Goal: Transaction & Acquisition: Purchase product/service

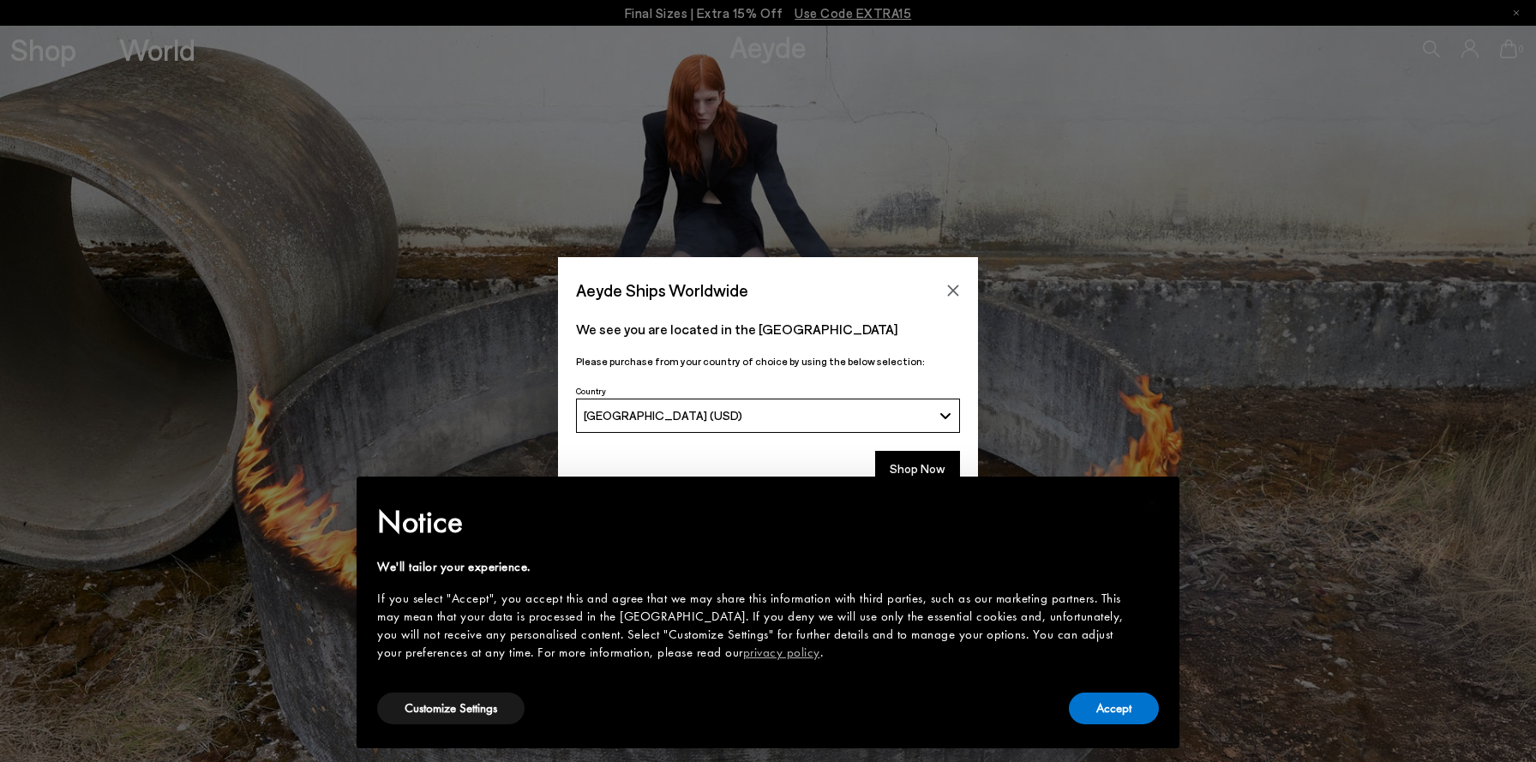
click at [946, 469] on div "× Notice We'll tailor your experience. If you select "Accept", you accept this …" at bounding box center [768, 612] width 850 height 299
click at [923, 462] on button "Shop Now" at bounding box center [917, 469] width 85 height 36
click at [1146, 706] on button "Accept" at bounding box center [1114, 709] width 90 height 32
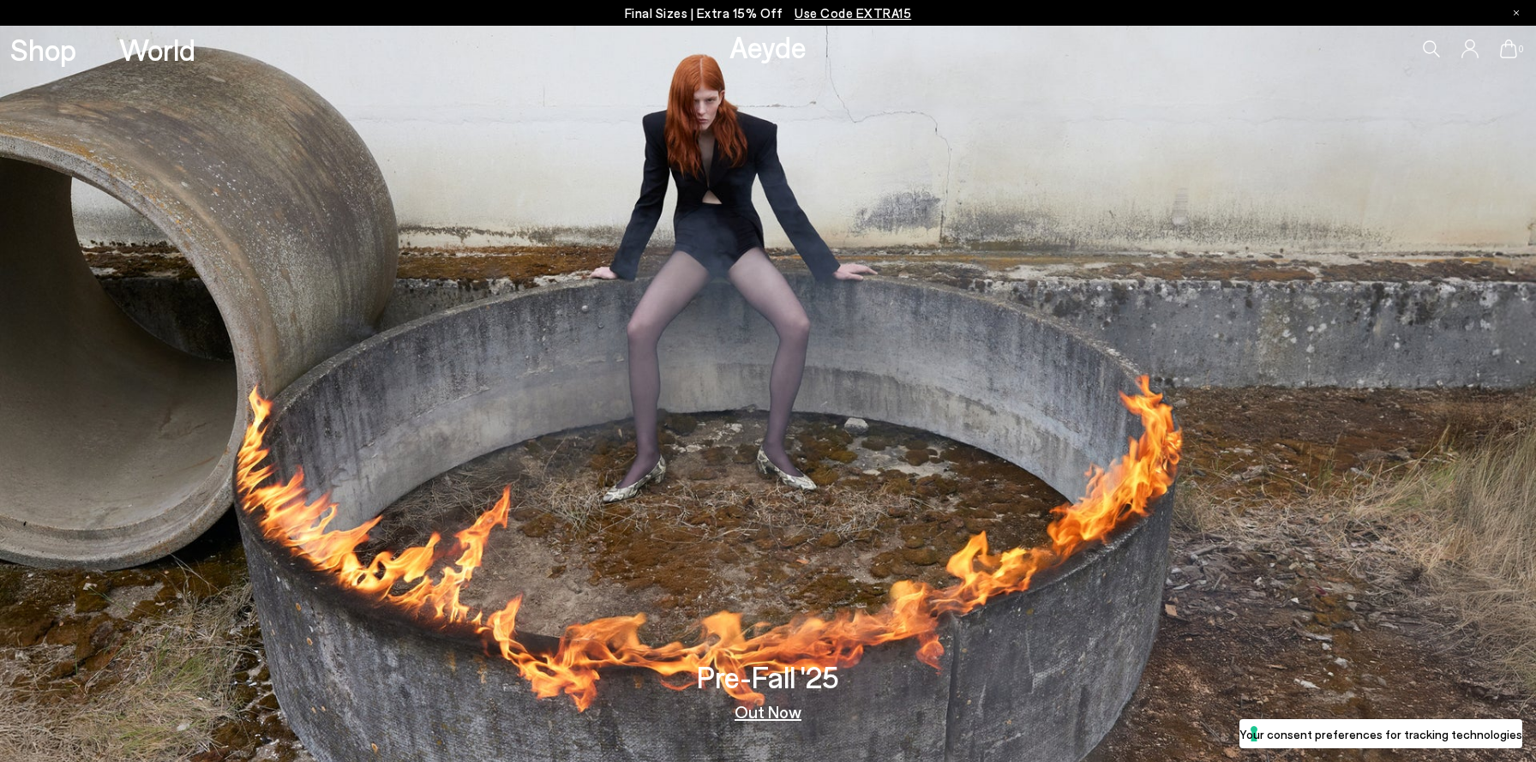
click at [775, 710] on link "Out Now" at bounding box center [768, 711] width 67 height 17
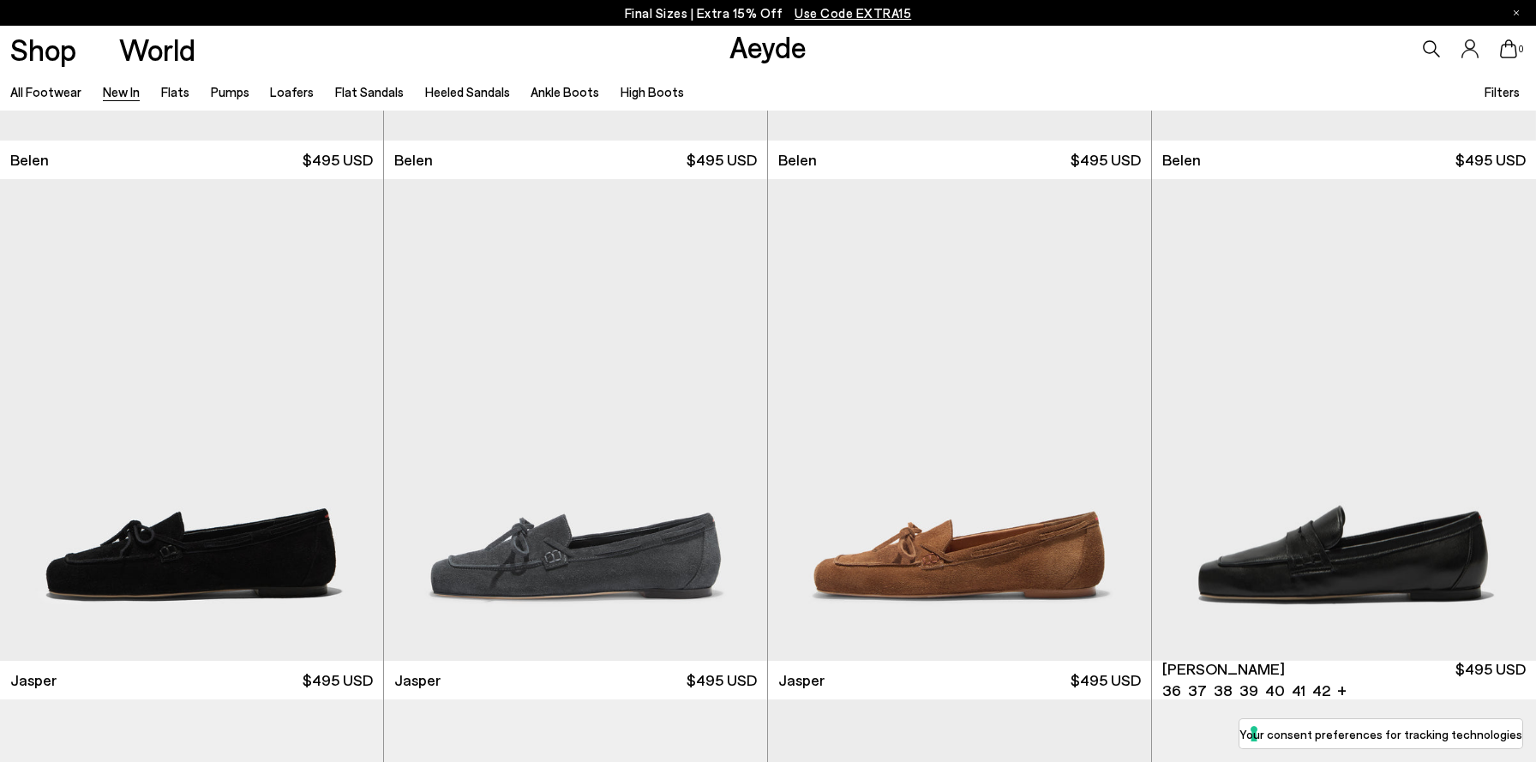
scroll to position [460, 0]
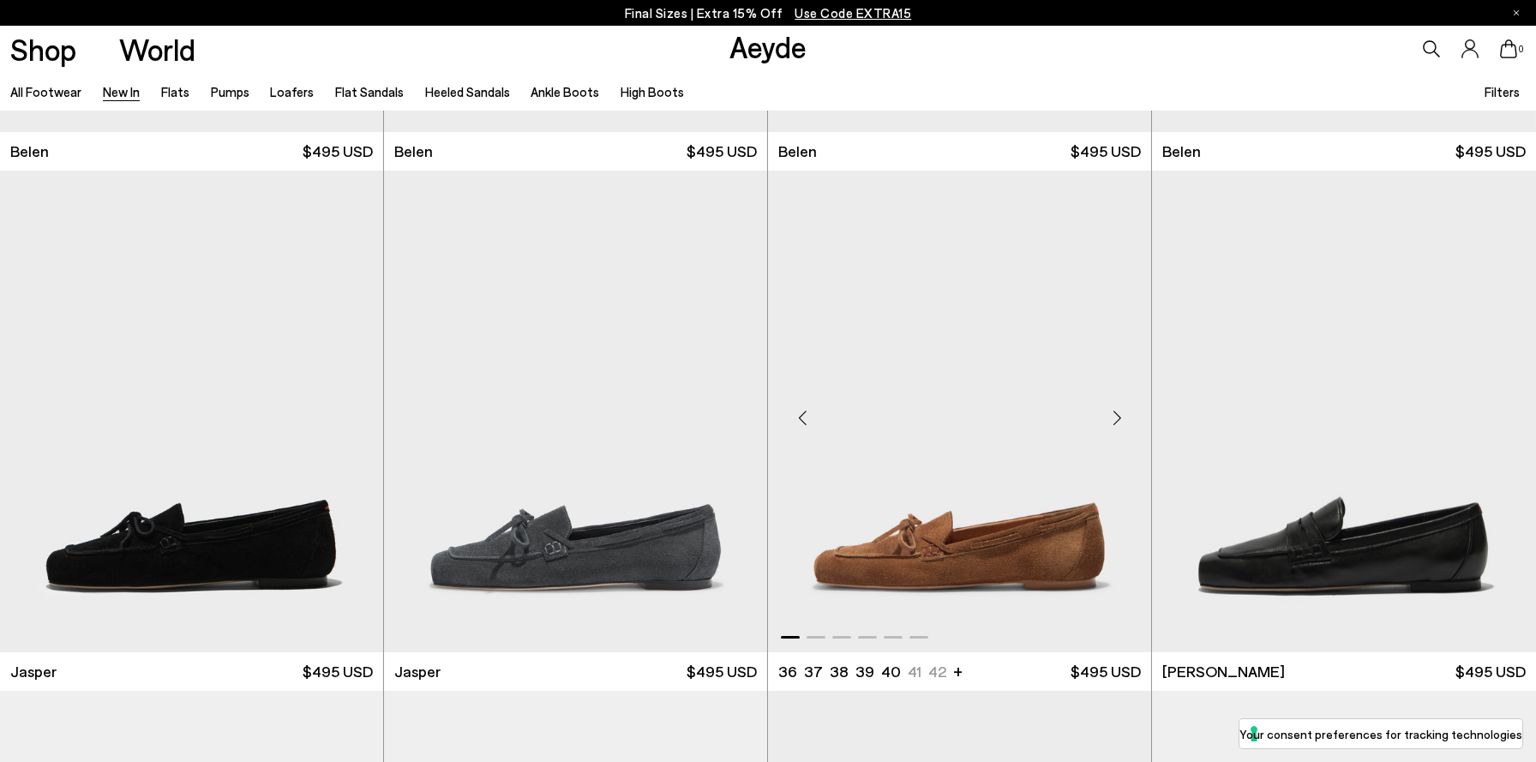
click at [1117, 416] on div "Next slide" at bounding box center [1116, 418] width 51 height 51
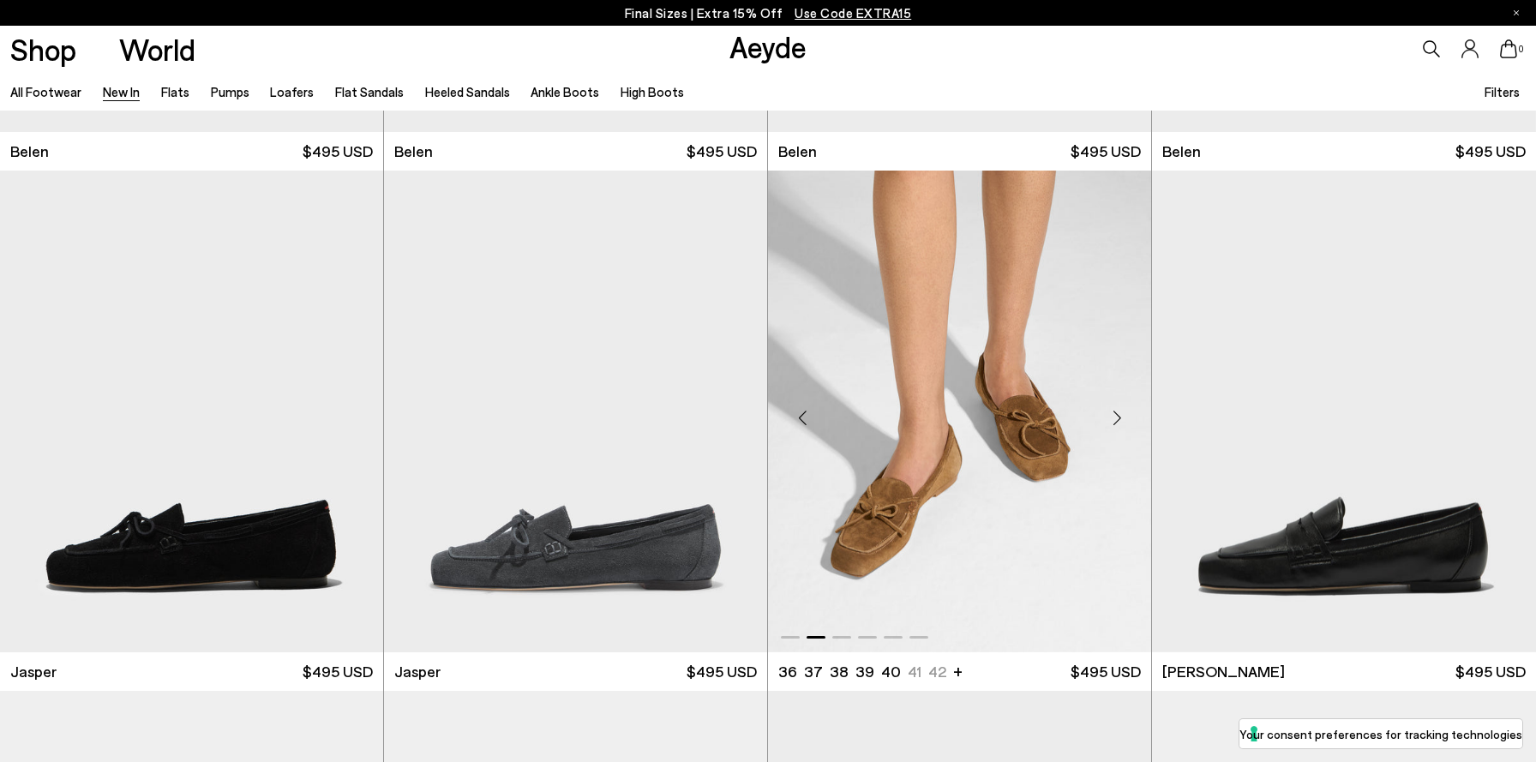
click at [1117, 416] on div "Next slide" at bounding box center [1116, 418] width 51 height 51
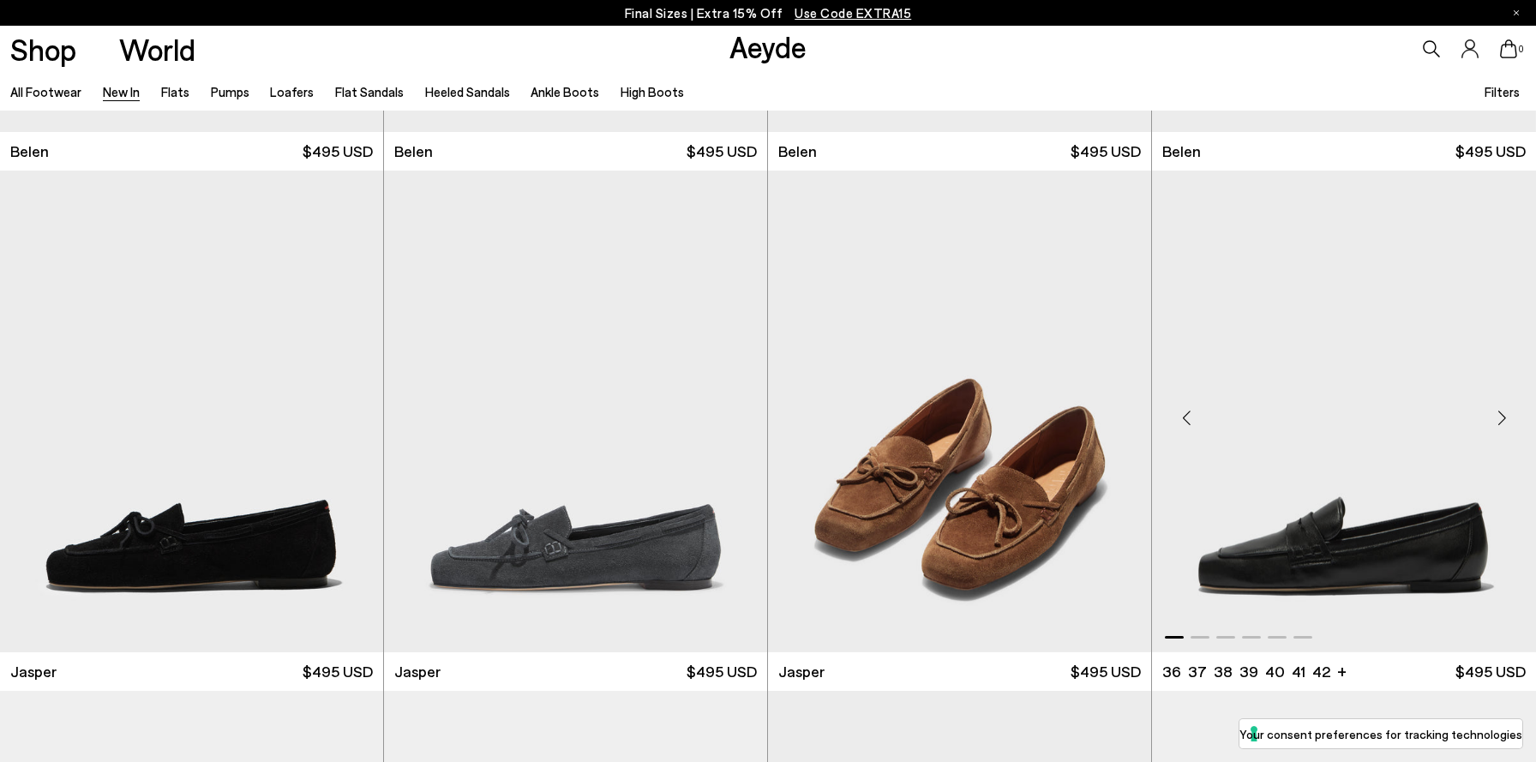
click at [1510, 416] on div "Next slide" at bounding box center [1501, 418] width 51 height 51
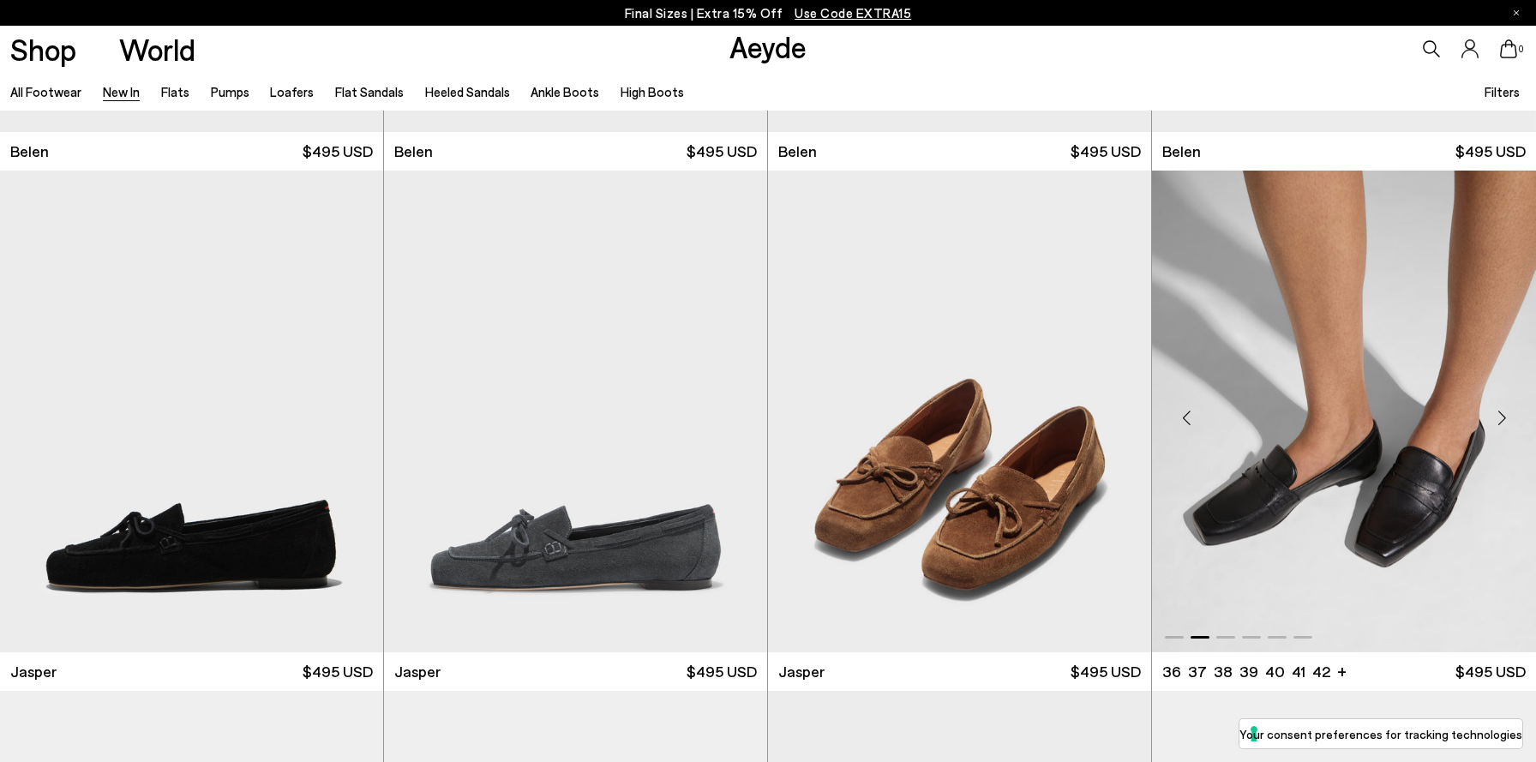
click at [1510, 416] on div "Next slide" at bounding box center [1501, 418] width 51 height 51
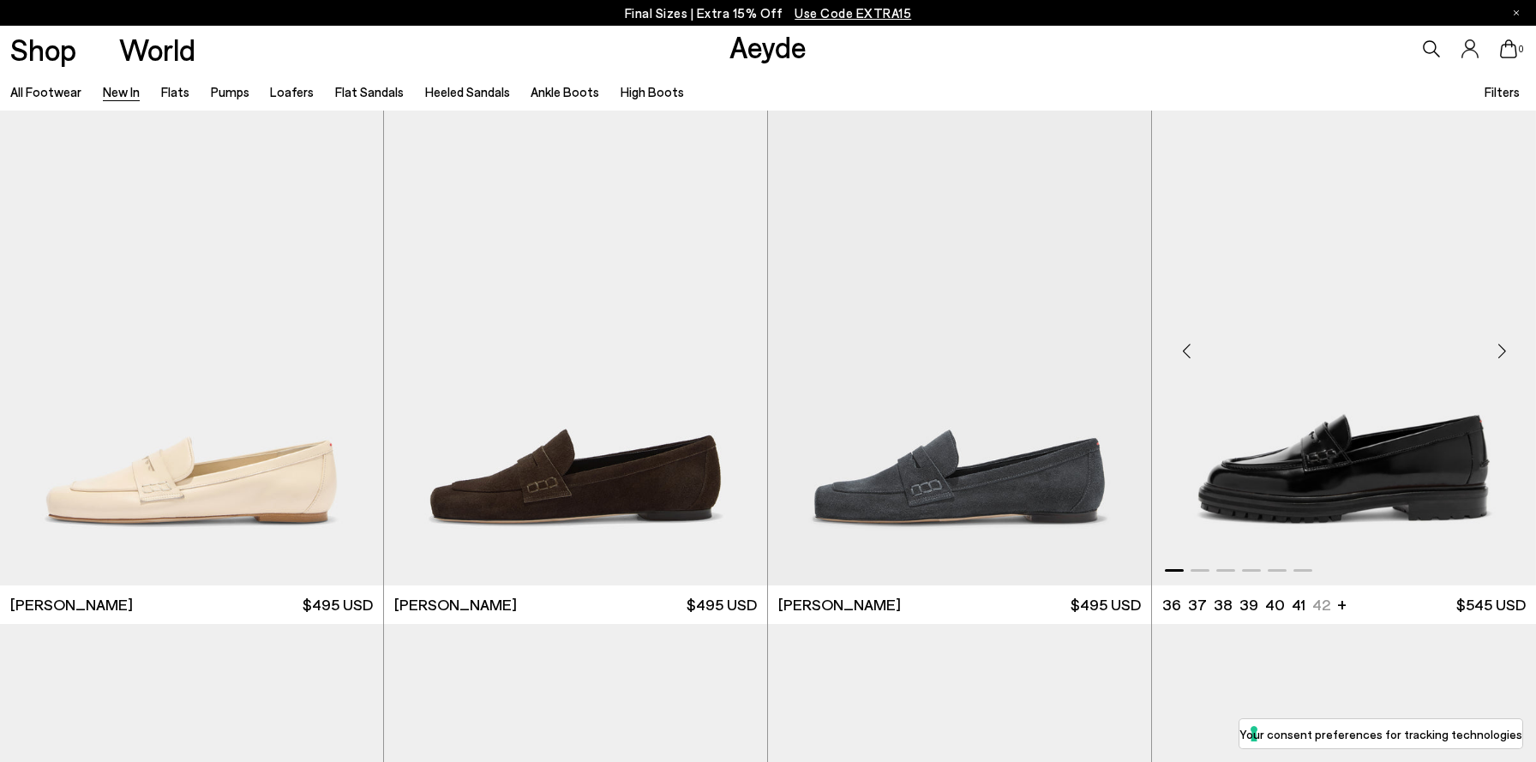
scroll to position [1063, 0]
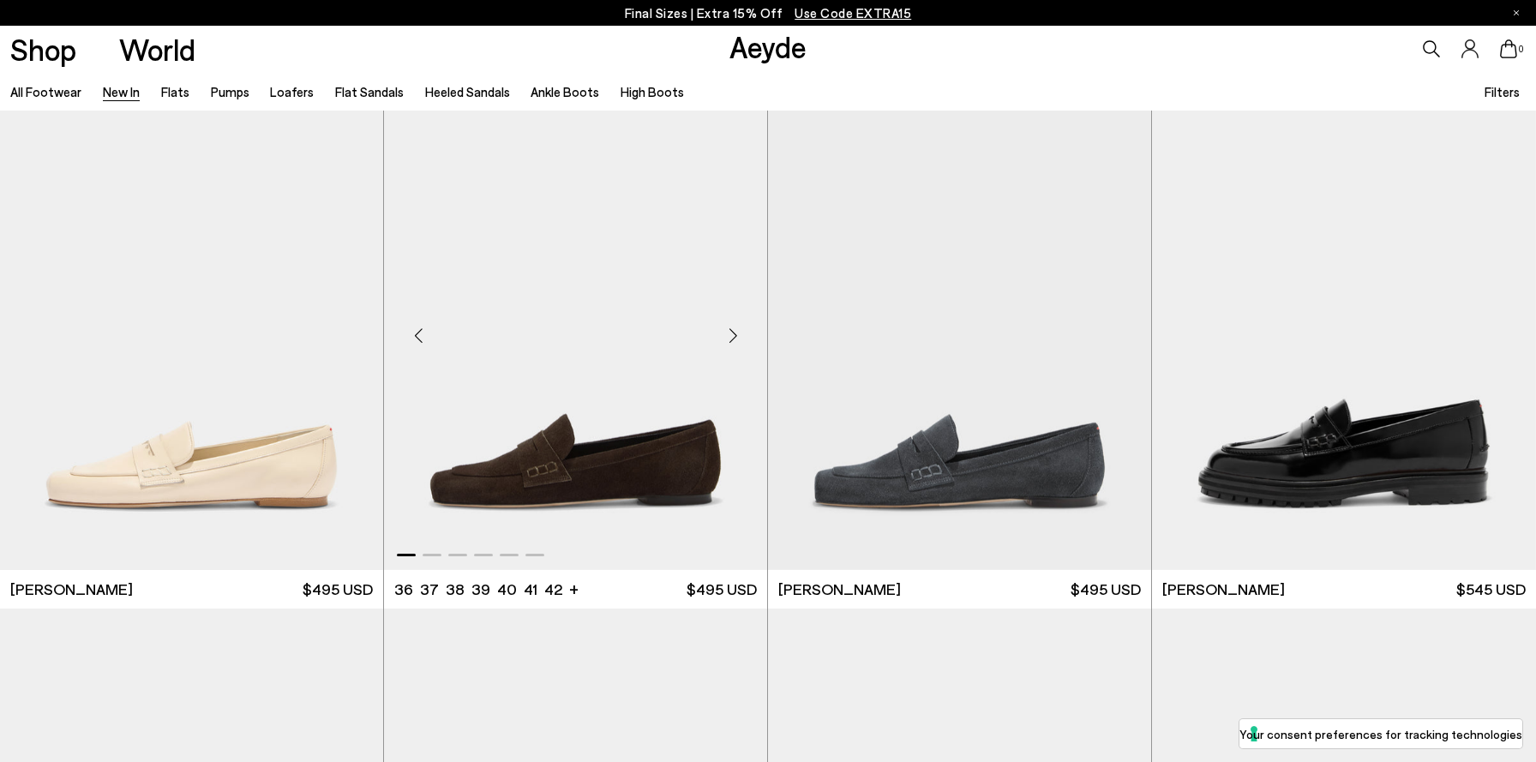
click at [730, 339] on div "Next slide" at bounding box center [732, 335] width 51 height 51
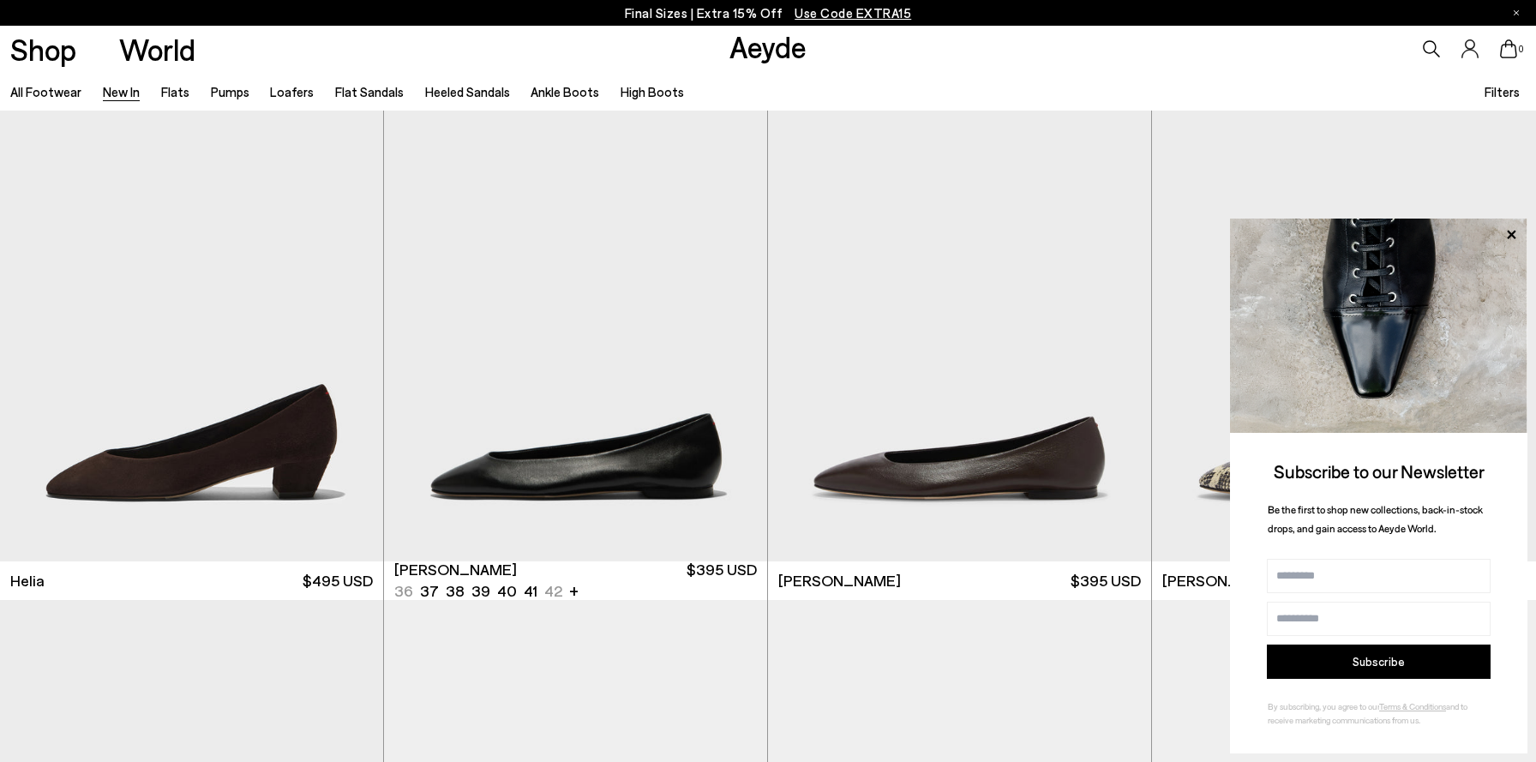
scroll to position [2115, 0]
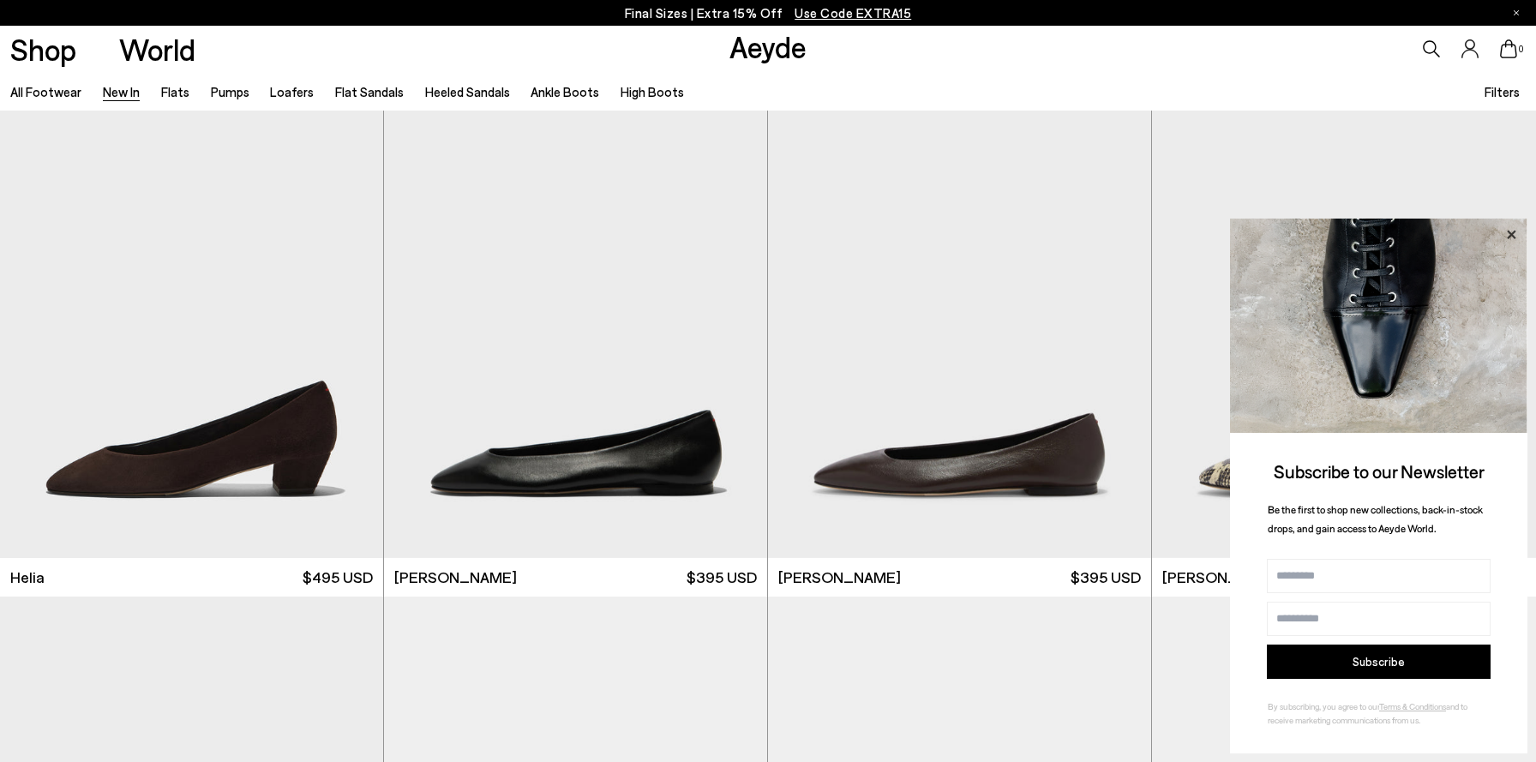
click at [1514, 234] on icon at bounding box center [1511, 235] width 22 height 22
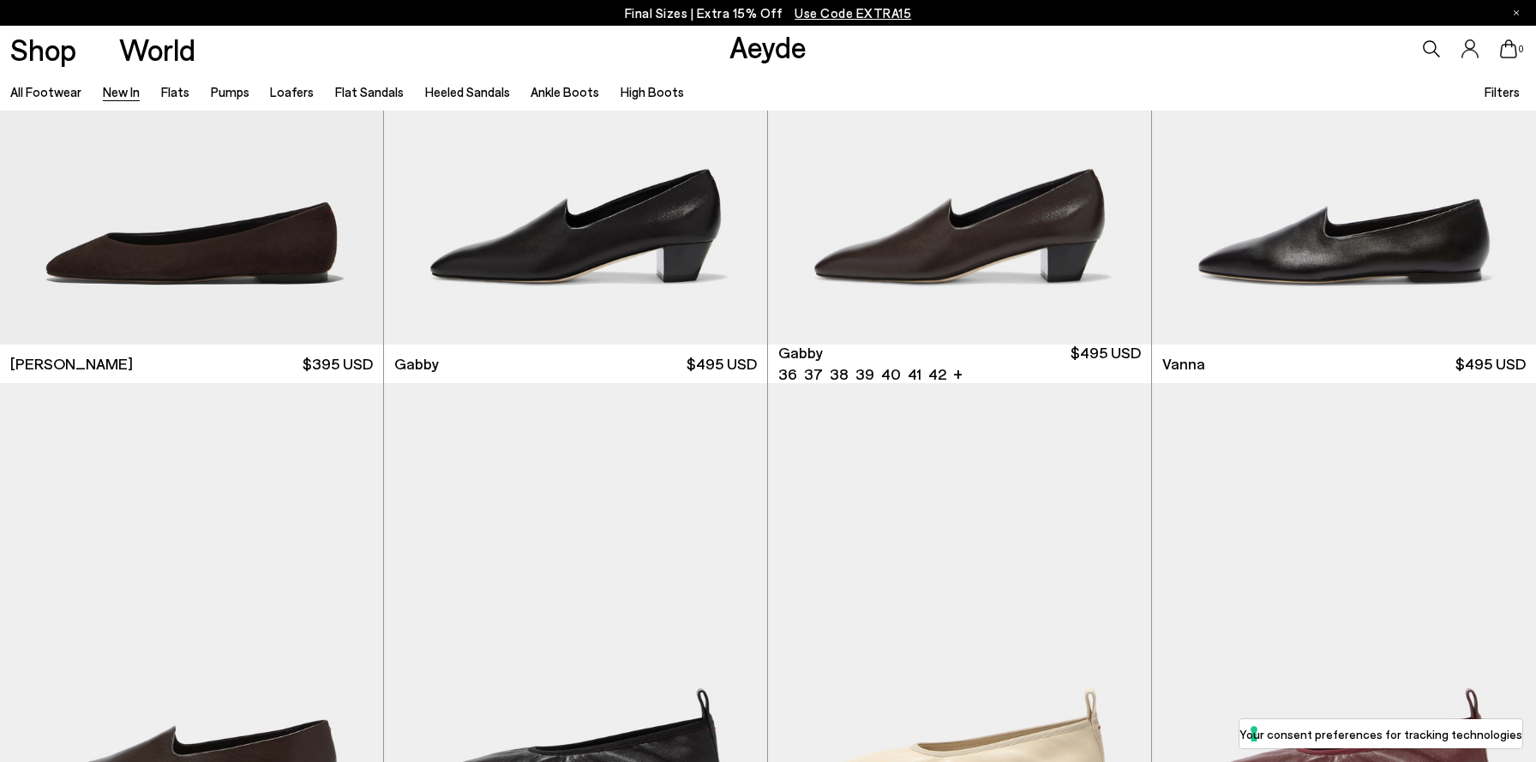
scroll to position [2850, 0]
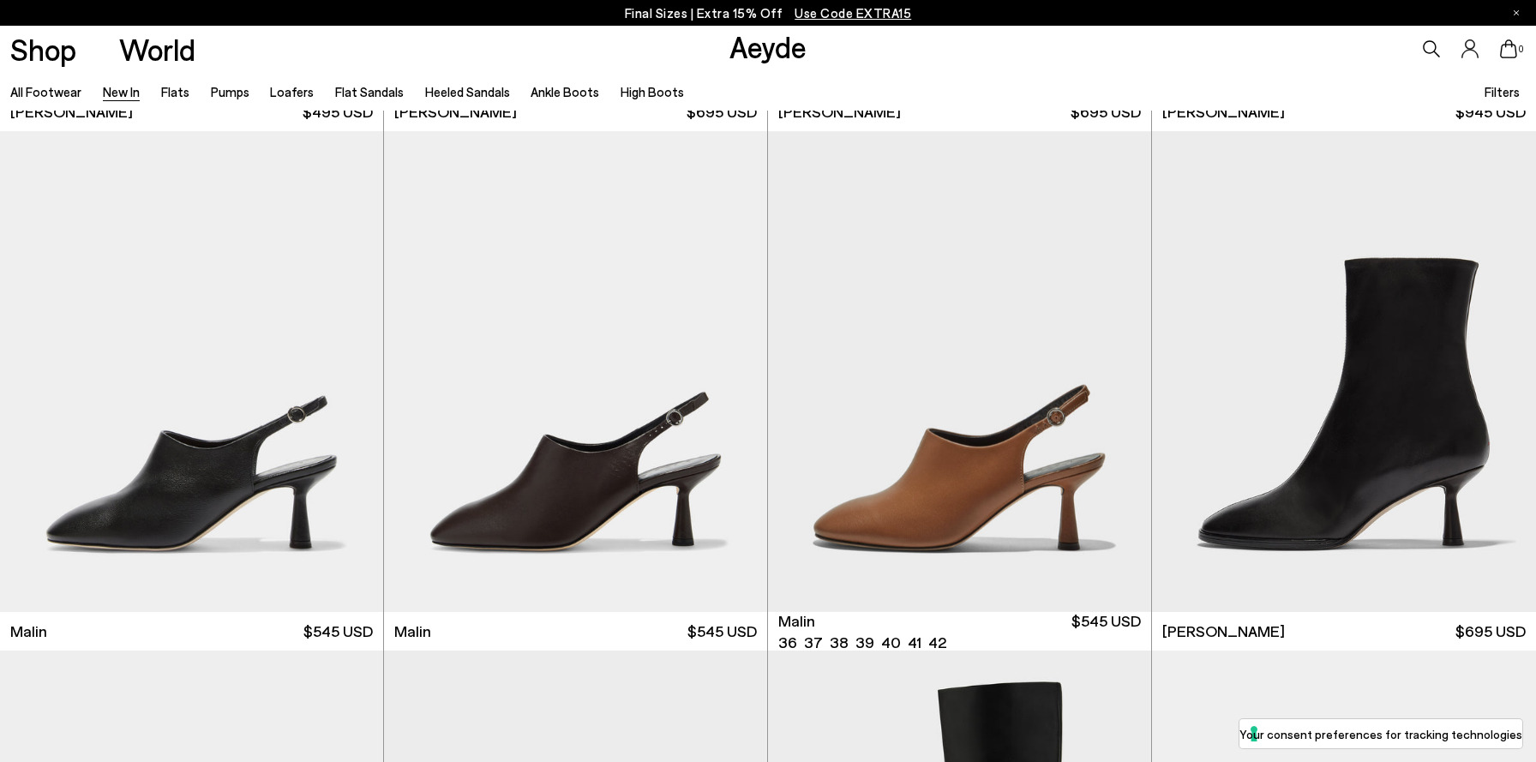
scroll to position [5183, 0]
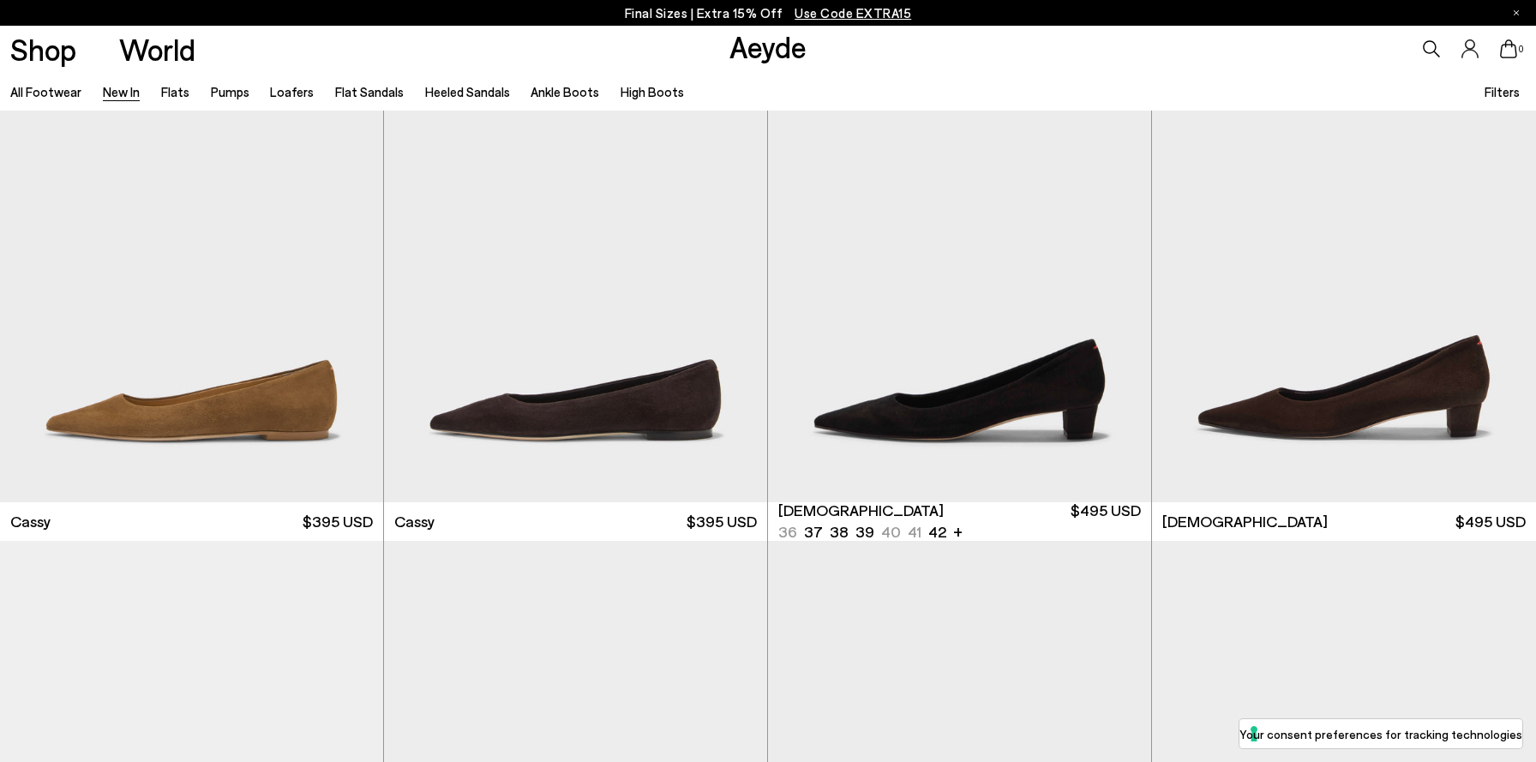
scroll to position [8414, 0]
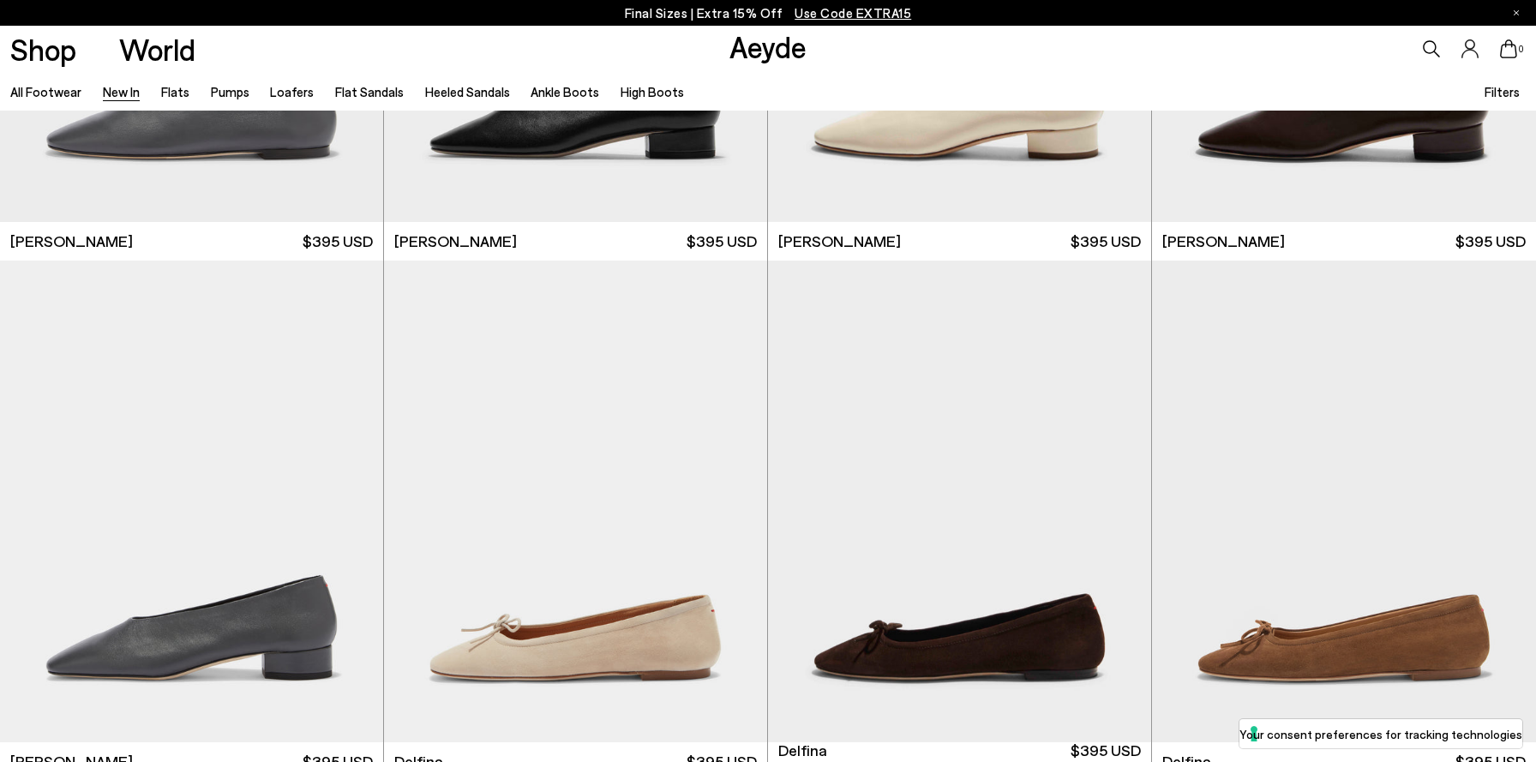
scroll to position [12023, 0]
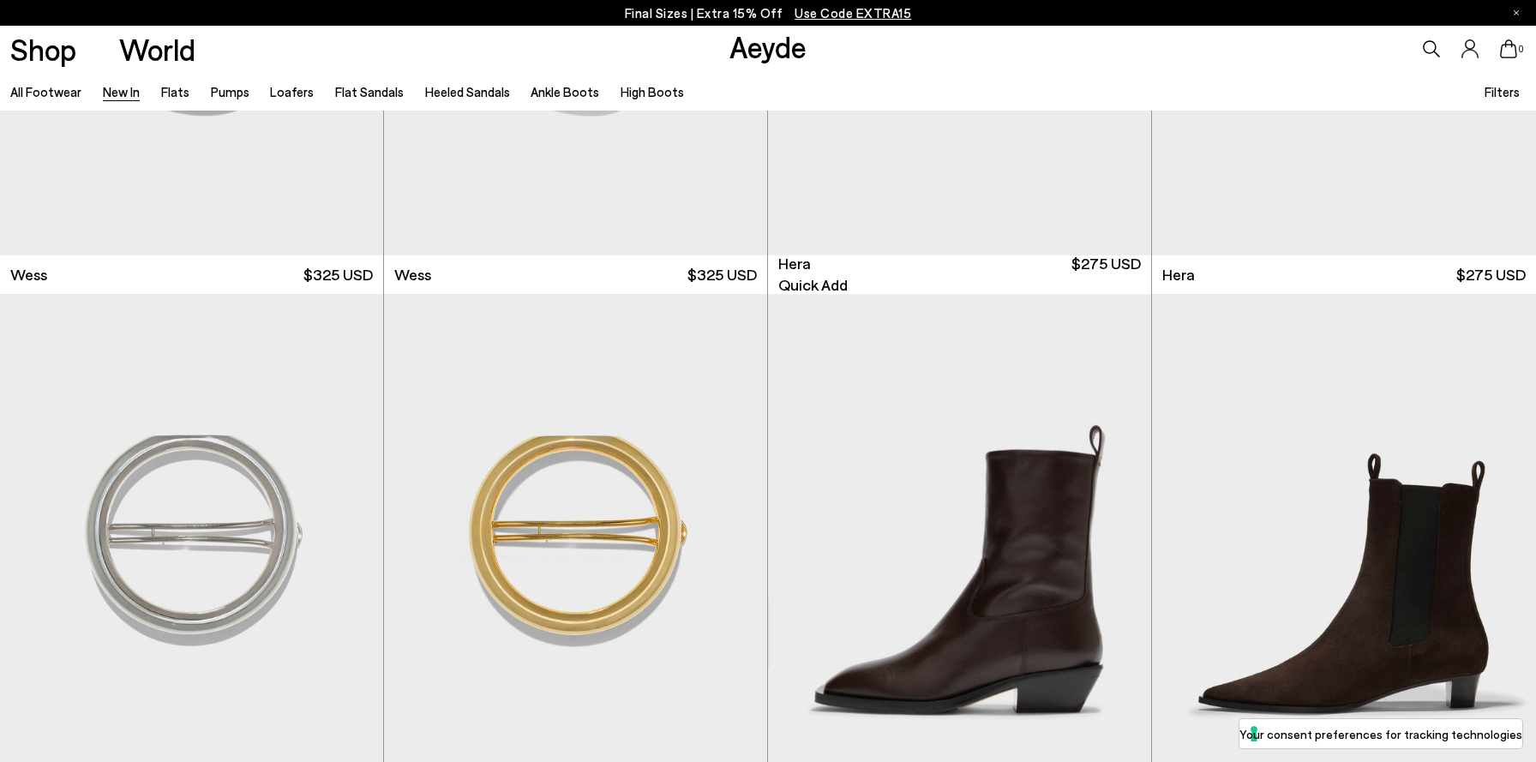
scroll to position [14156, 0]
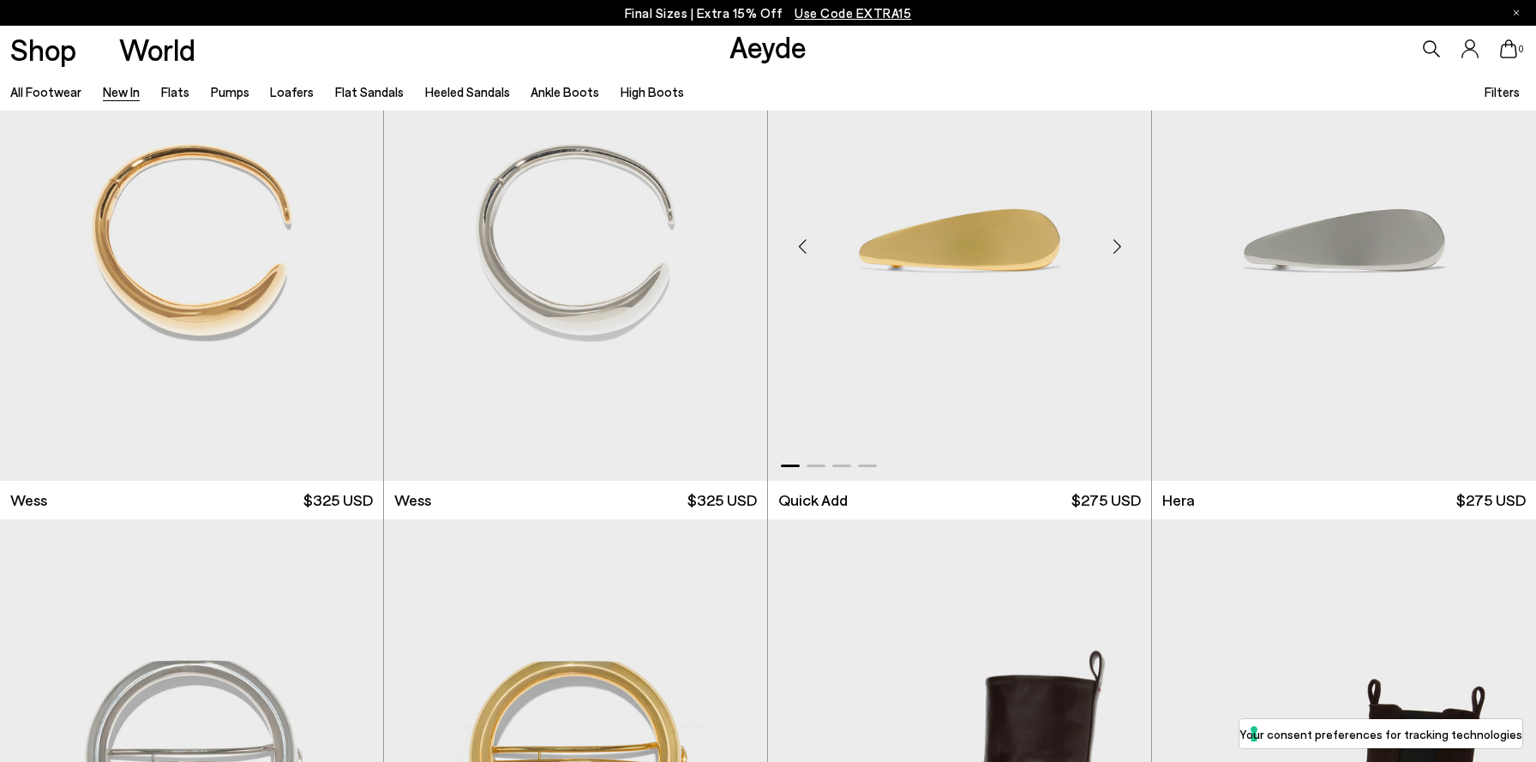
click at [1113, 246] on div "Next slide" at bounding box center [1116, 246] width 51 height 51
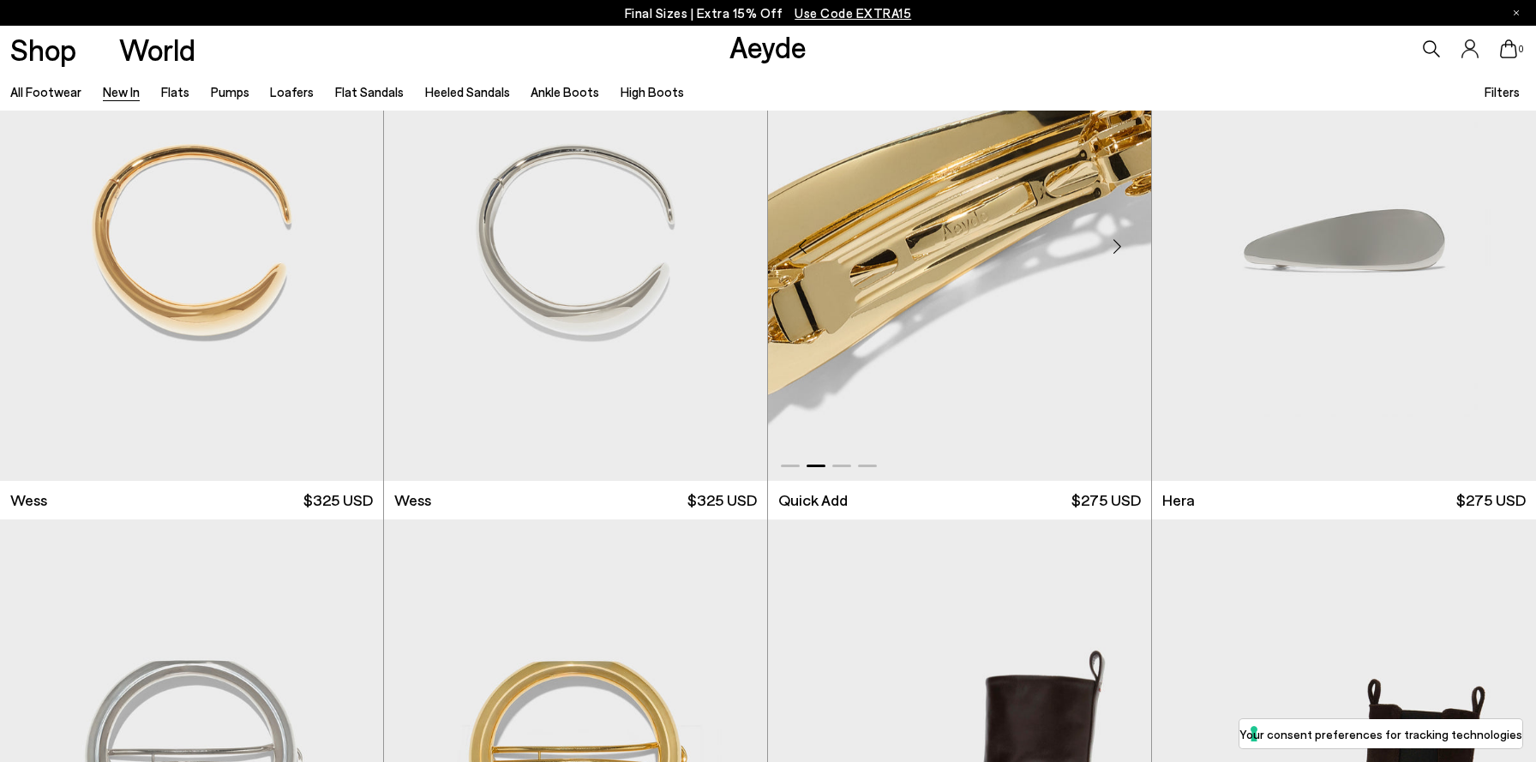
click at [1113, 246] on div "Next slide" at bounding box center [1116, 246] width 51 height 51
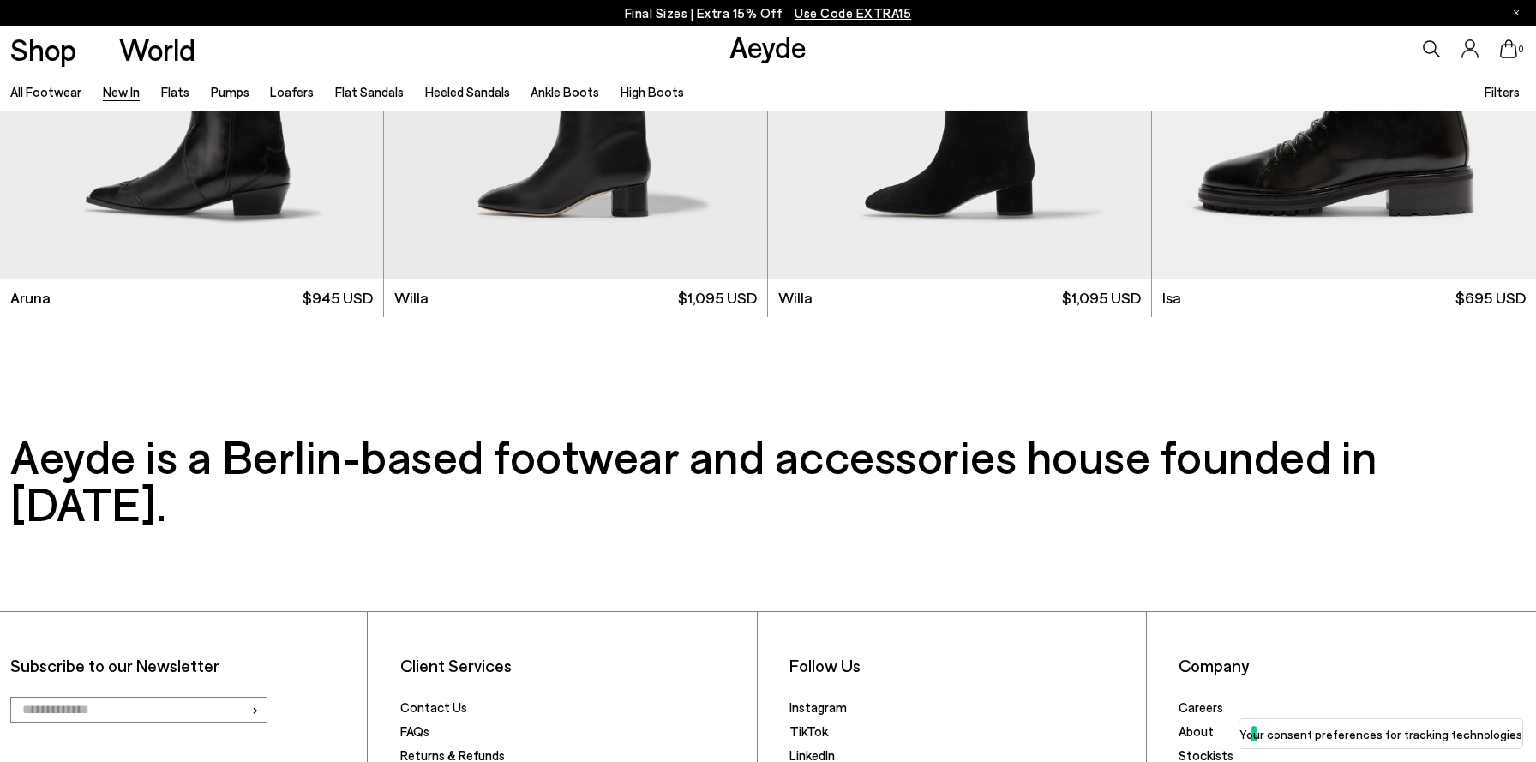
scroll to position [17481, 0]
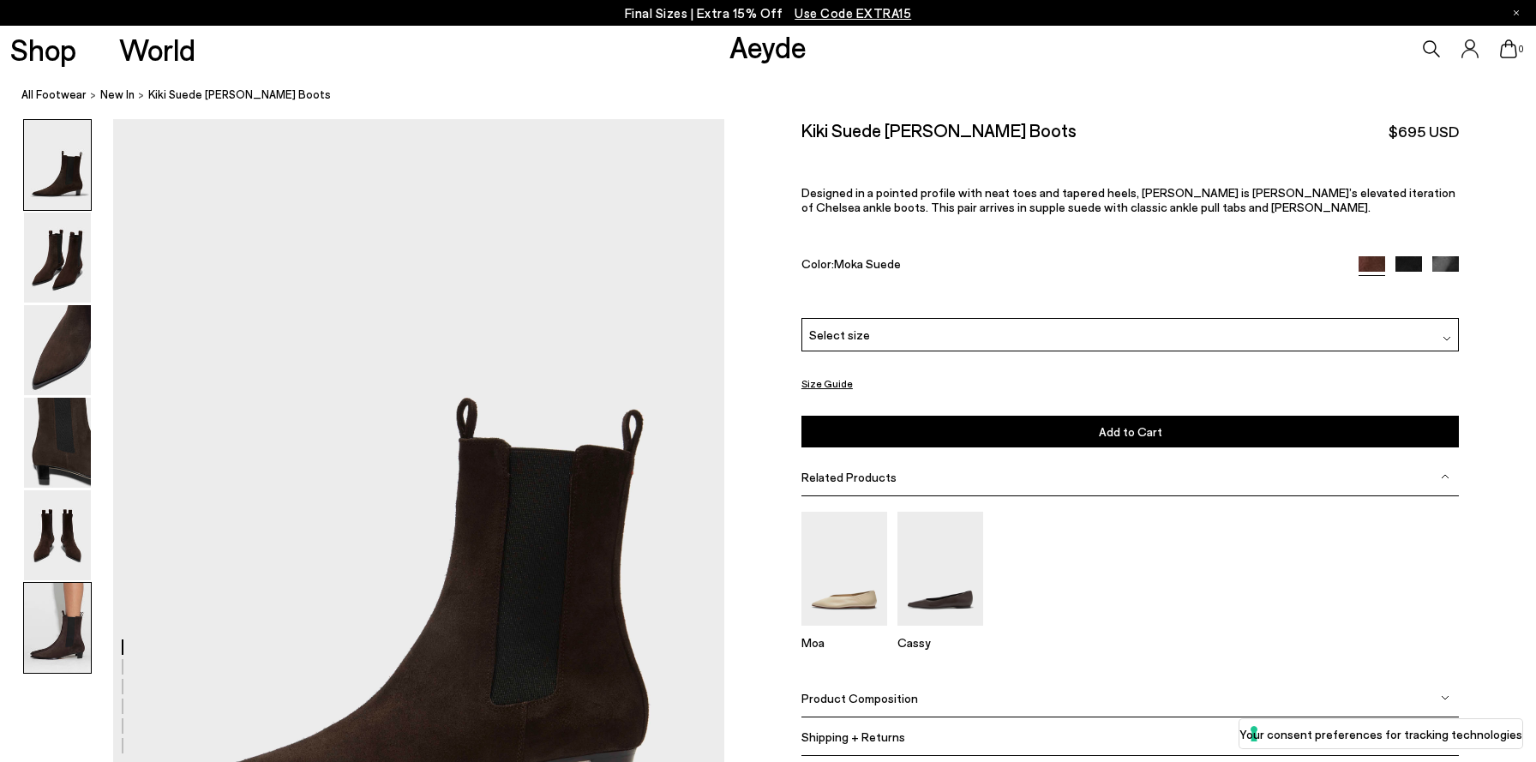
click at [55, 624] on img at bounding box center [57, 628] width 67 height 90
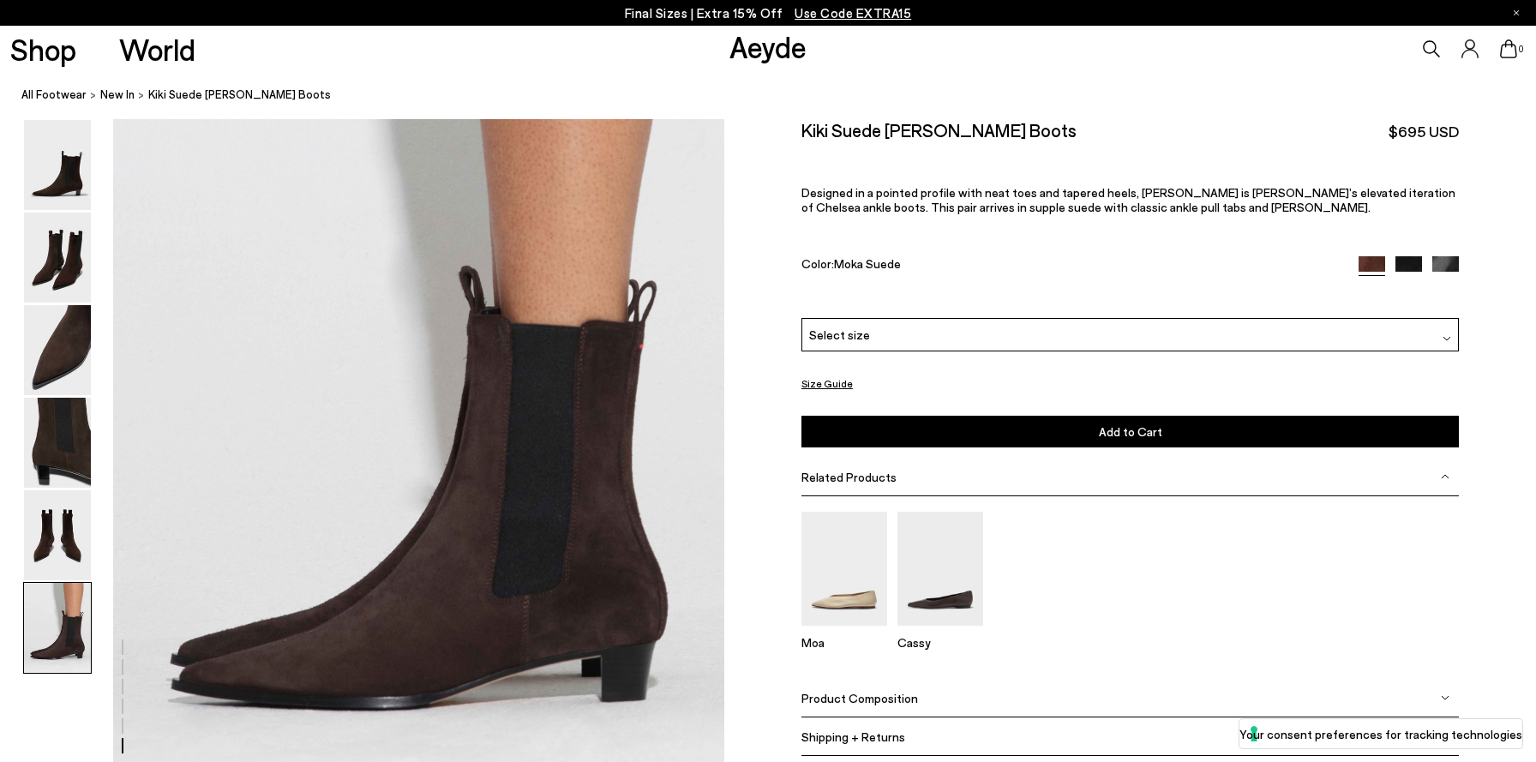
scroll to position [4208, 0]
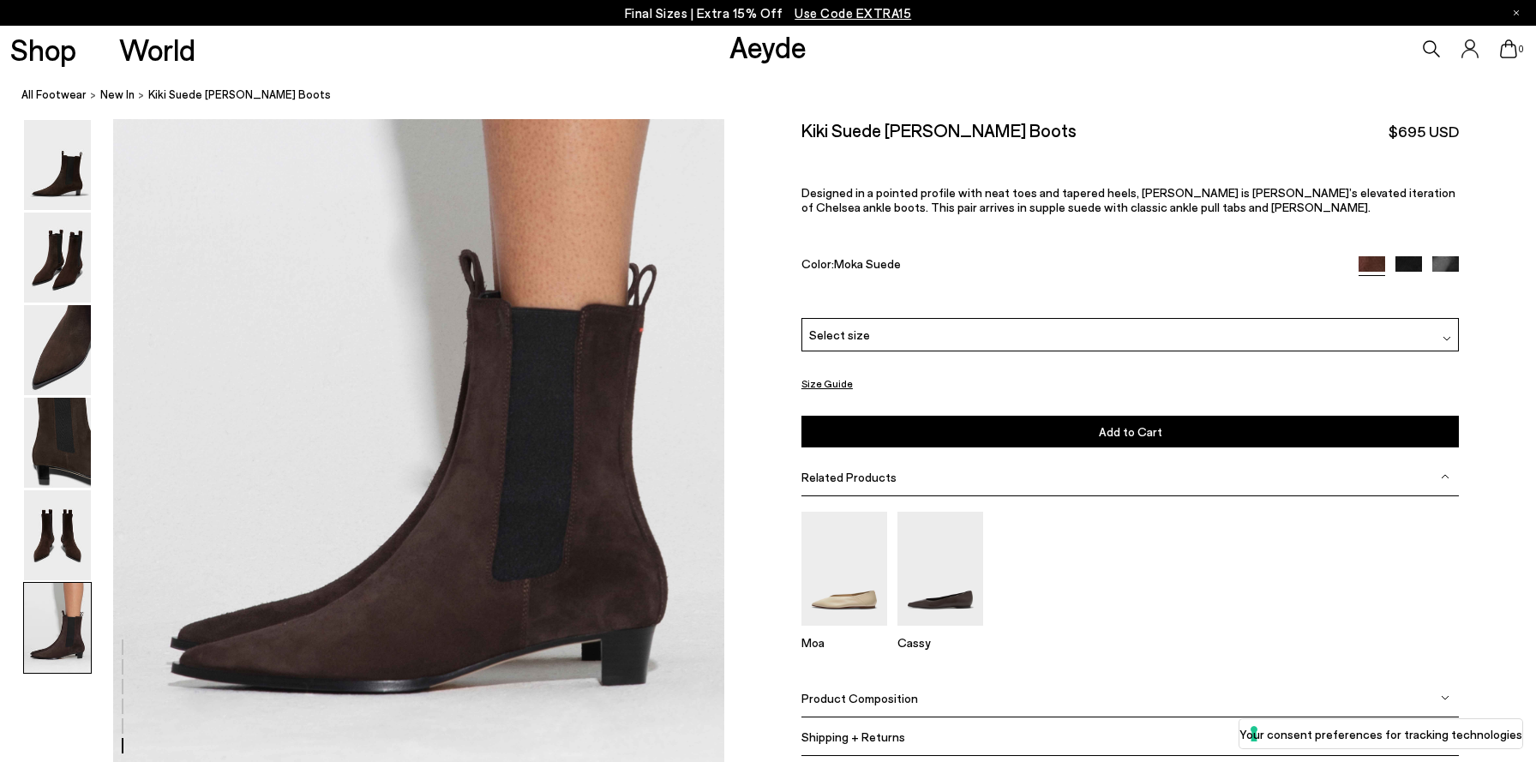
click at [835, 337] on span "Select size" at bounding box center [839, 335] width 61 height 18
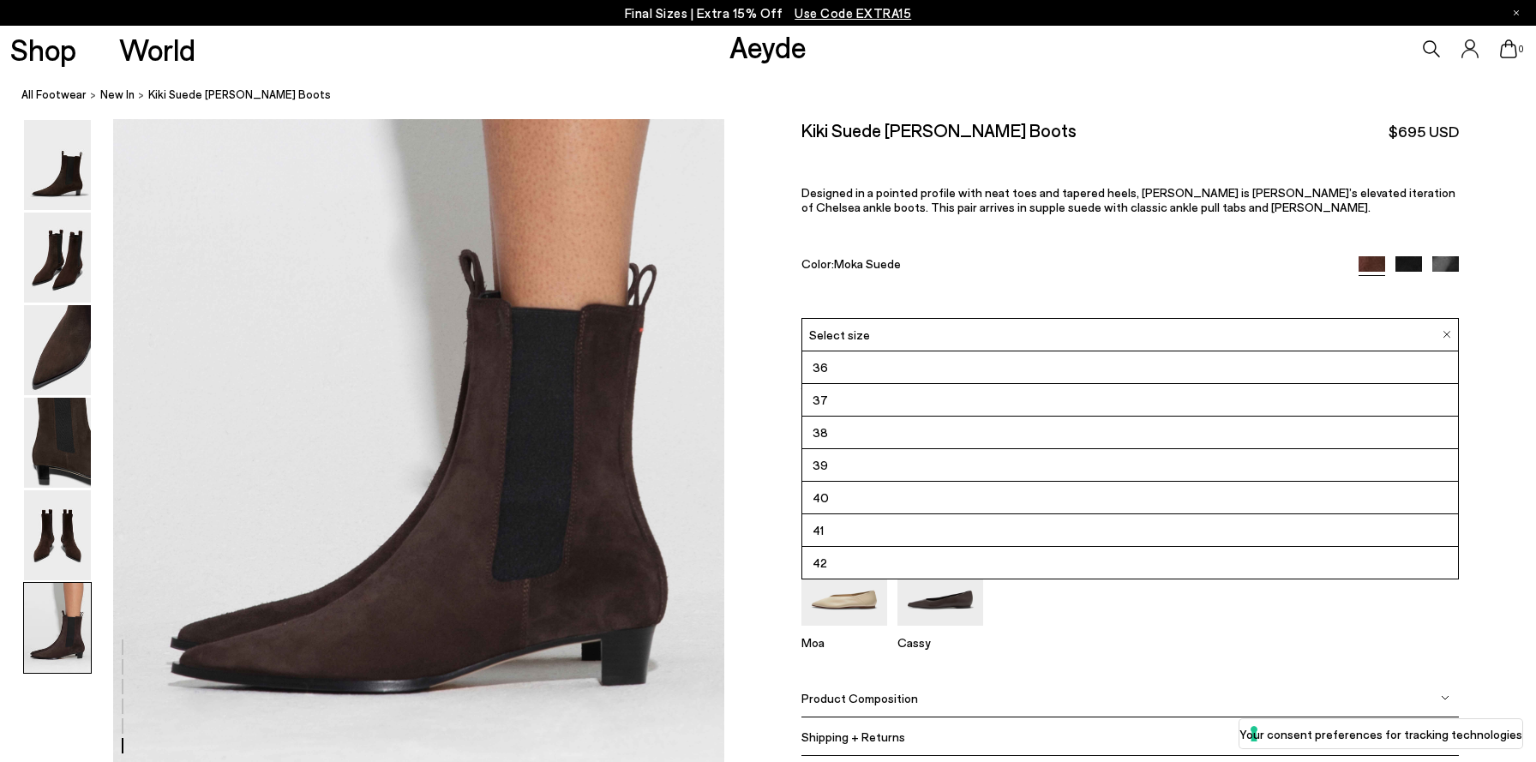
click at [838, 335] on span "Select size" at bounding box center [839, 335] width 61 height 18
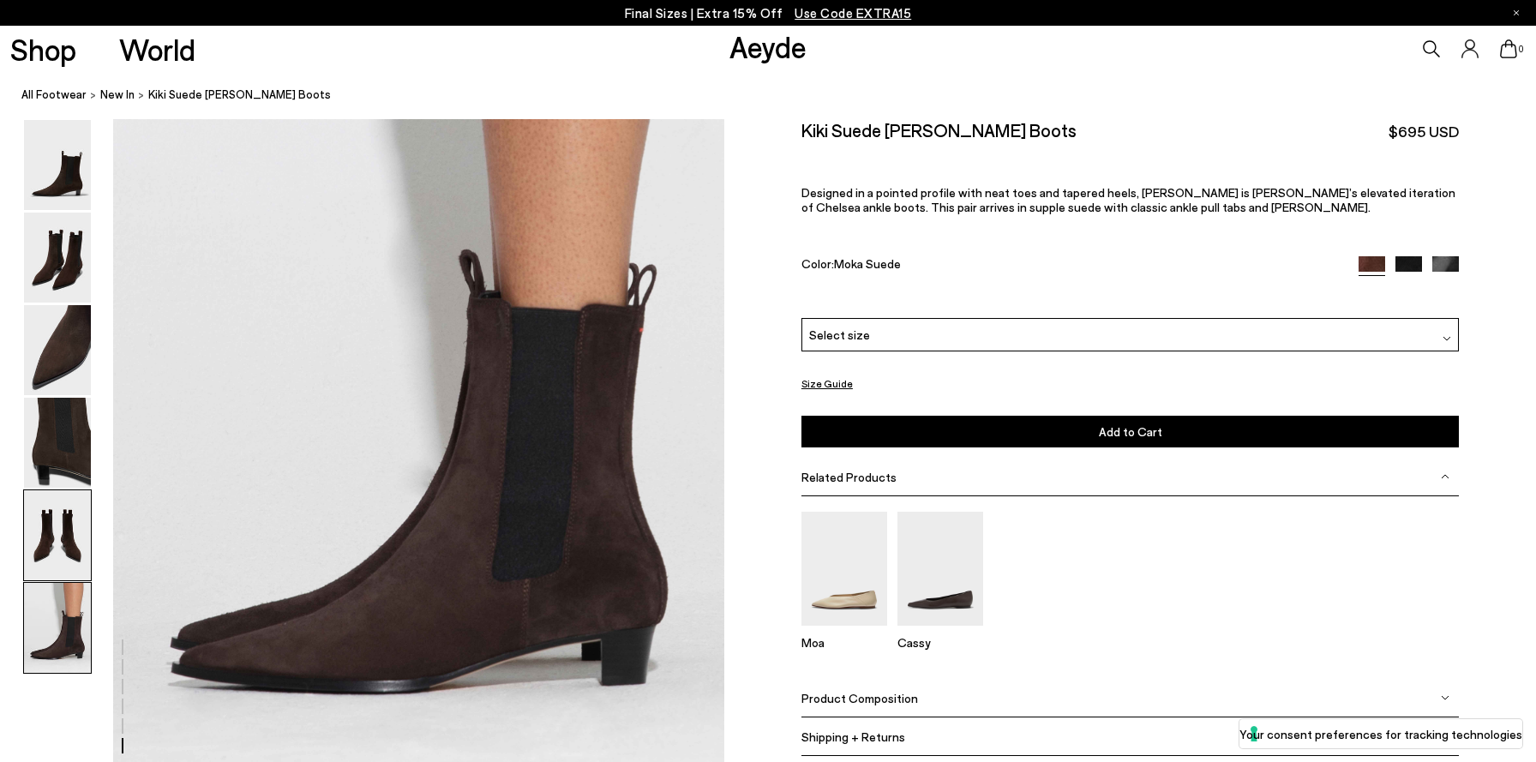
click at [69, 524] on img at bounding box center [57, 535] width 67 height 90
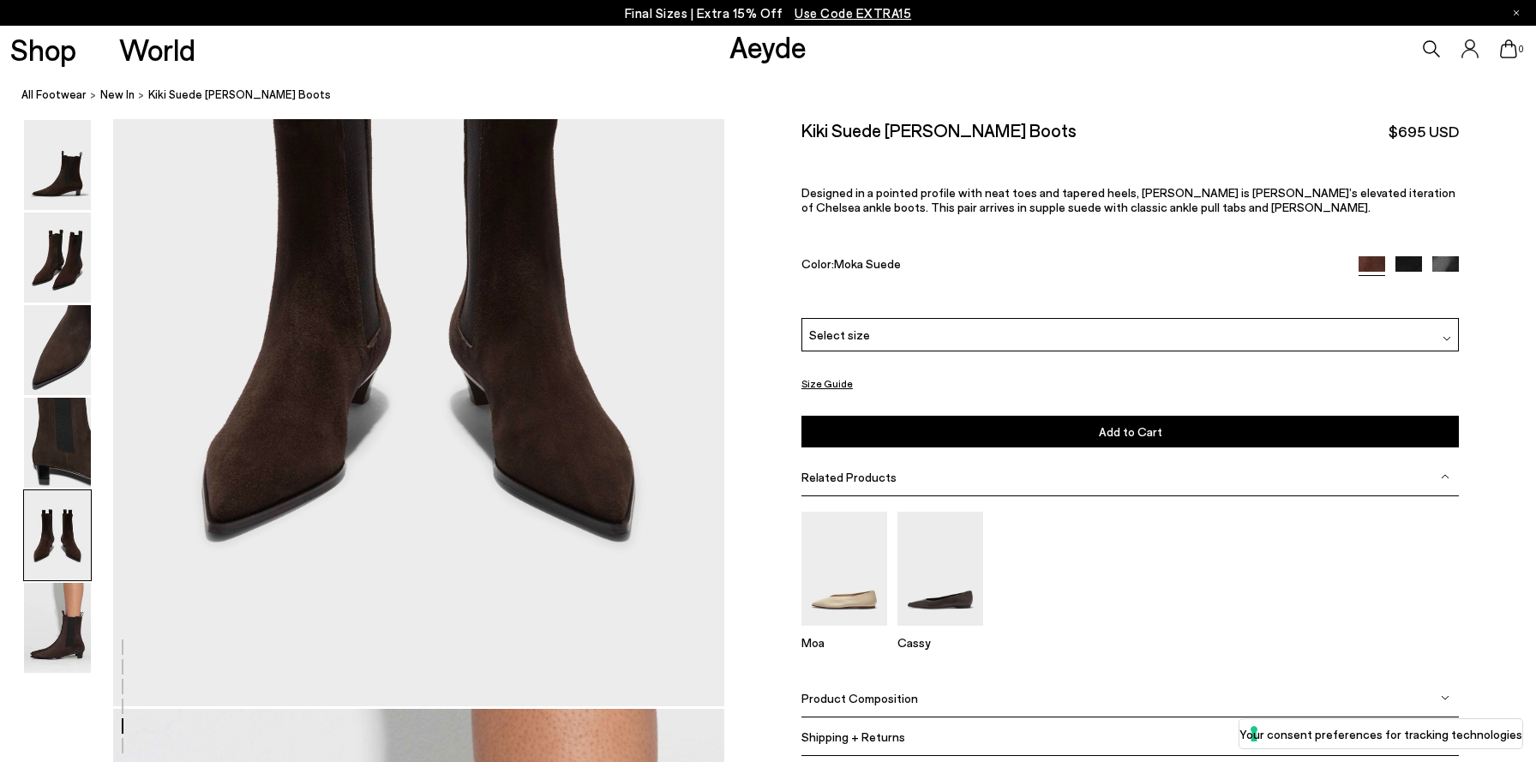
scroll to position [3273, 0]
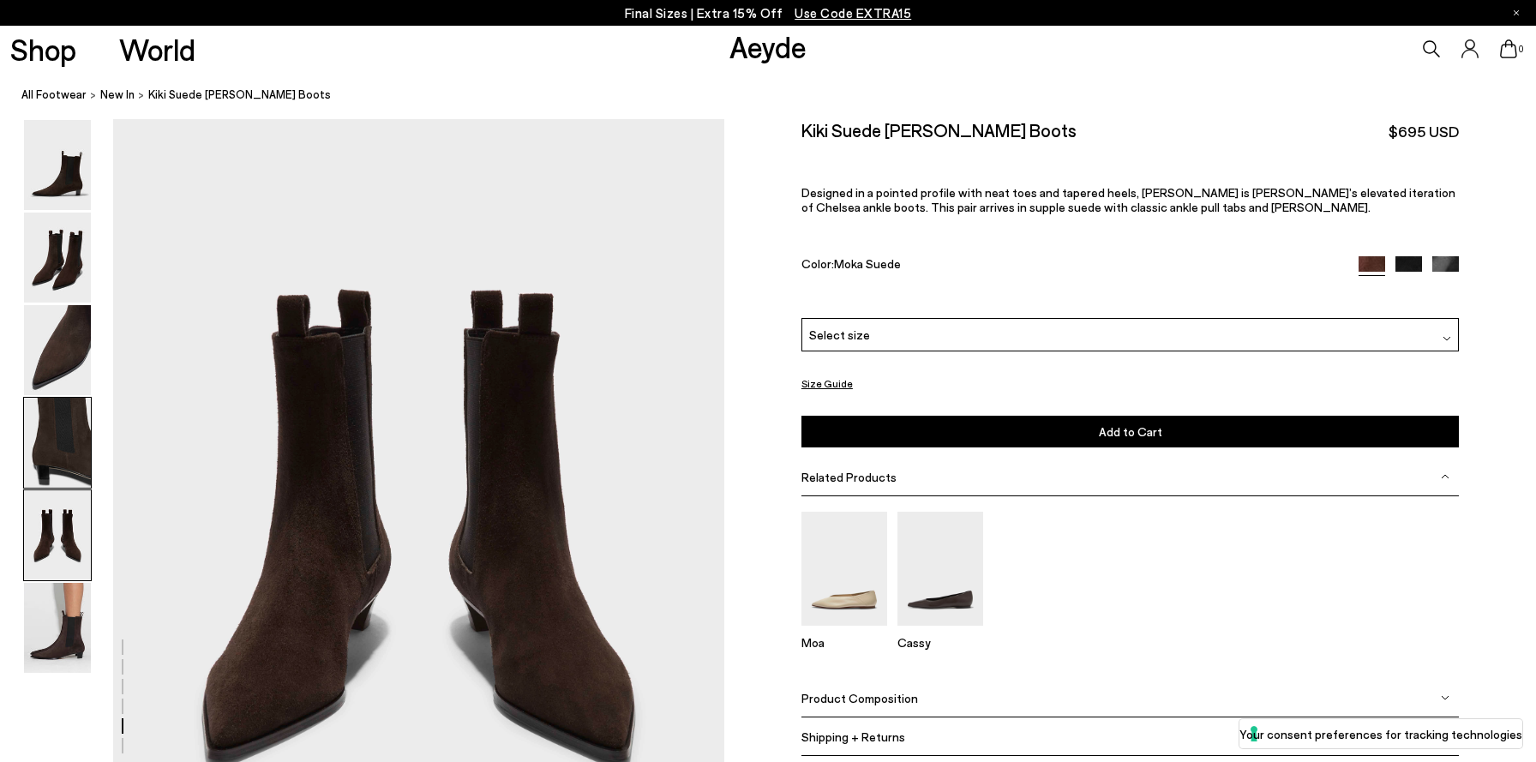
click at [66, 456] on img at bounding box center [57, 443] width 67 height 90
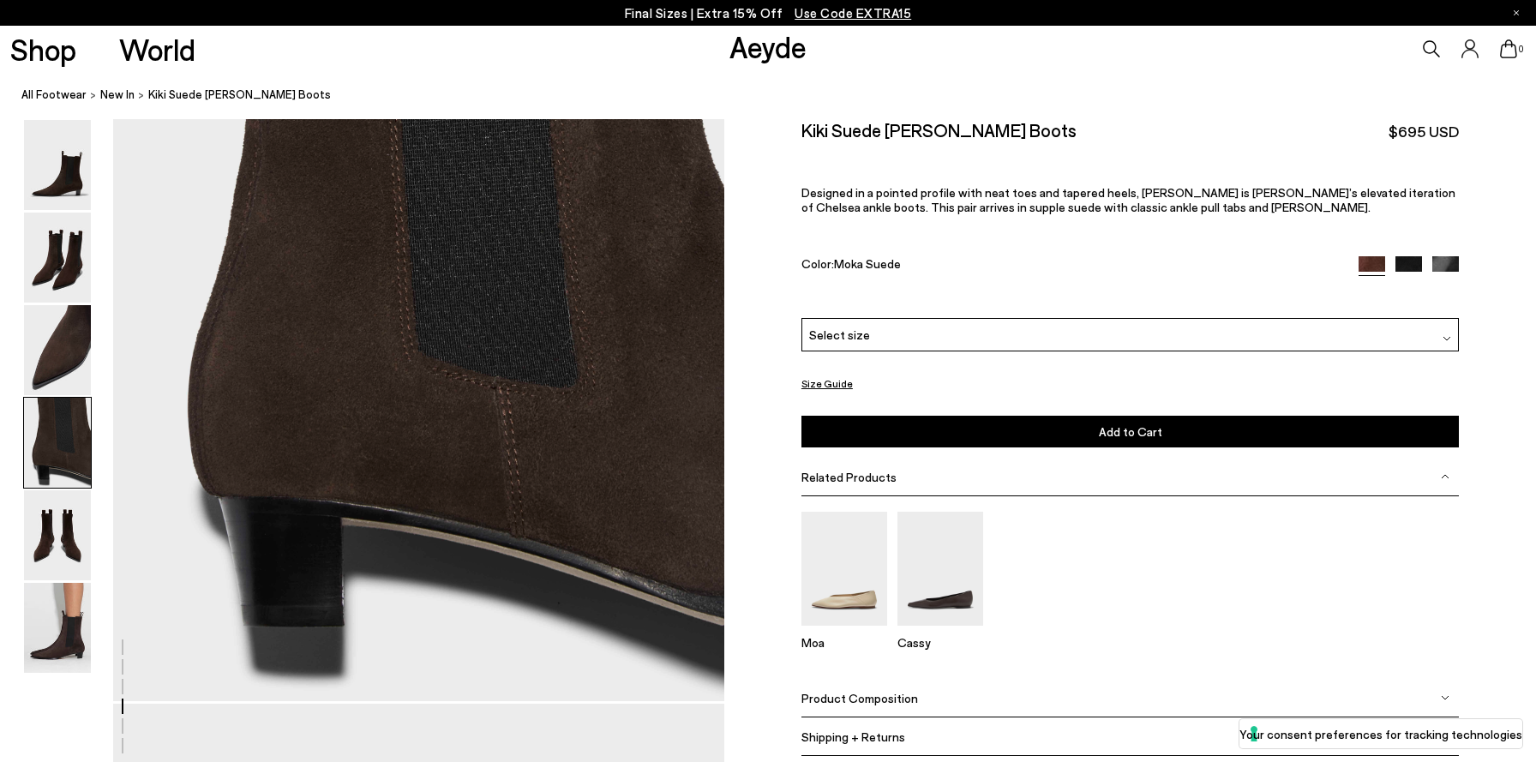
scroll to position [2700, 0]
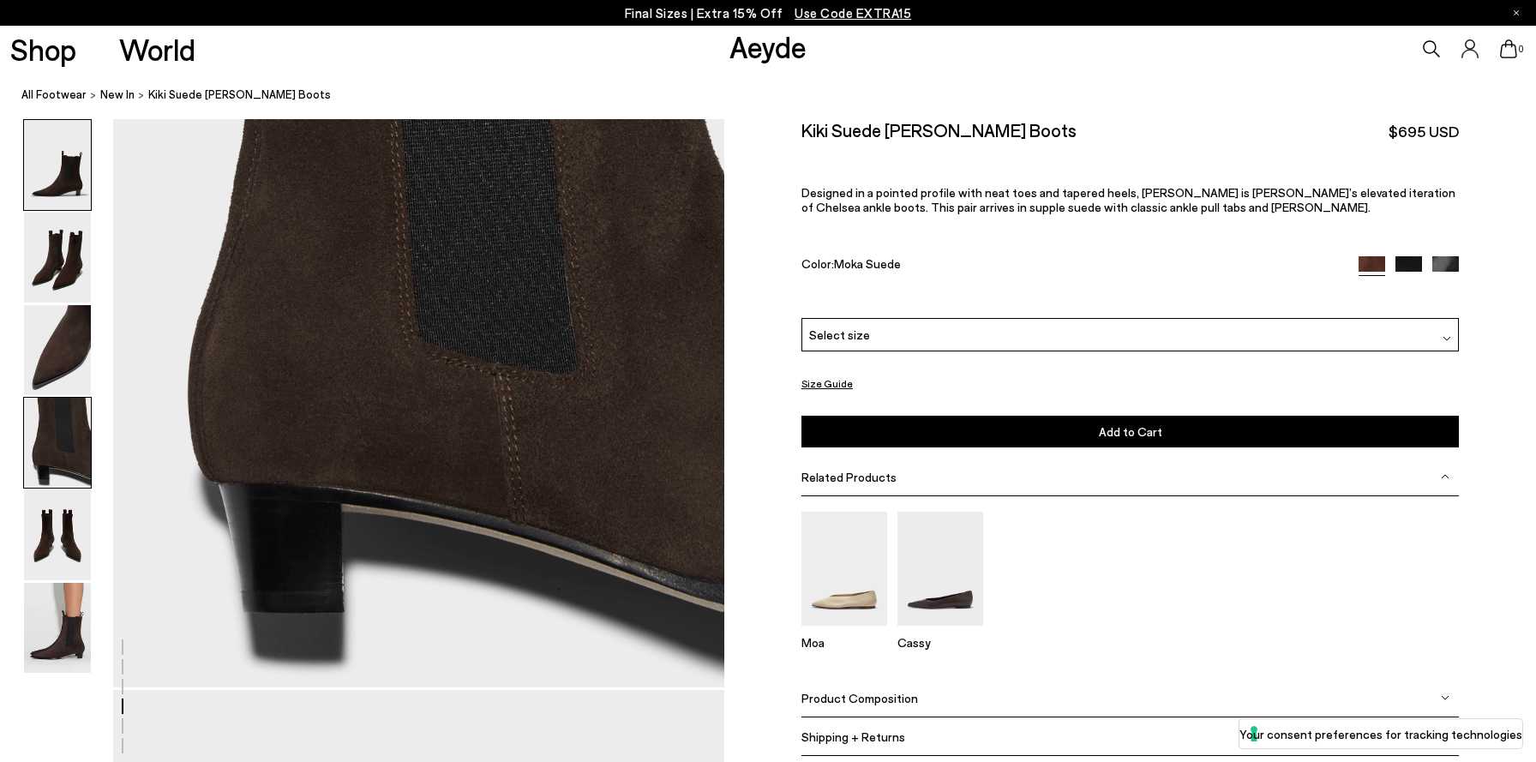
click at [57, 186] on img at bounding box center [57, 165] width 67 height 90
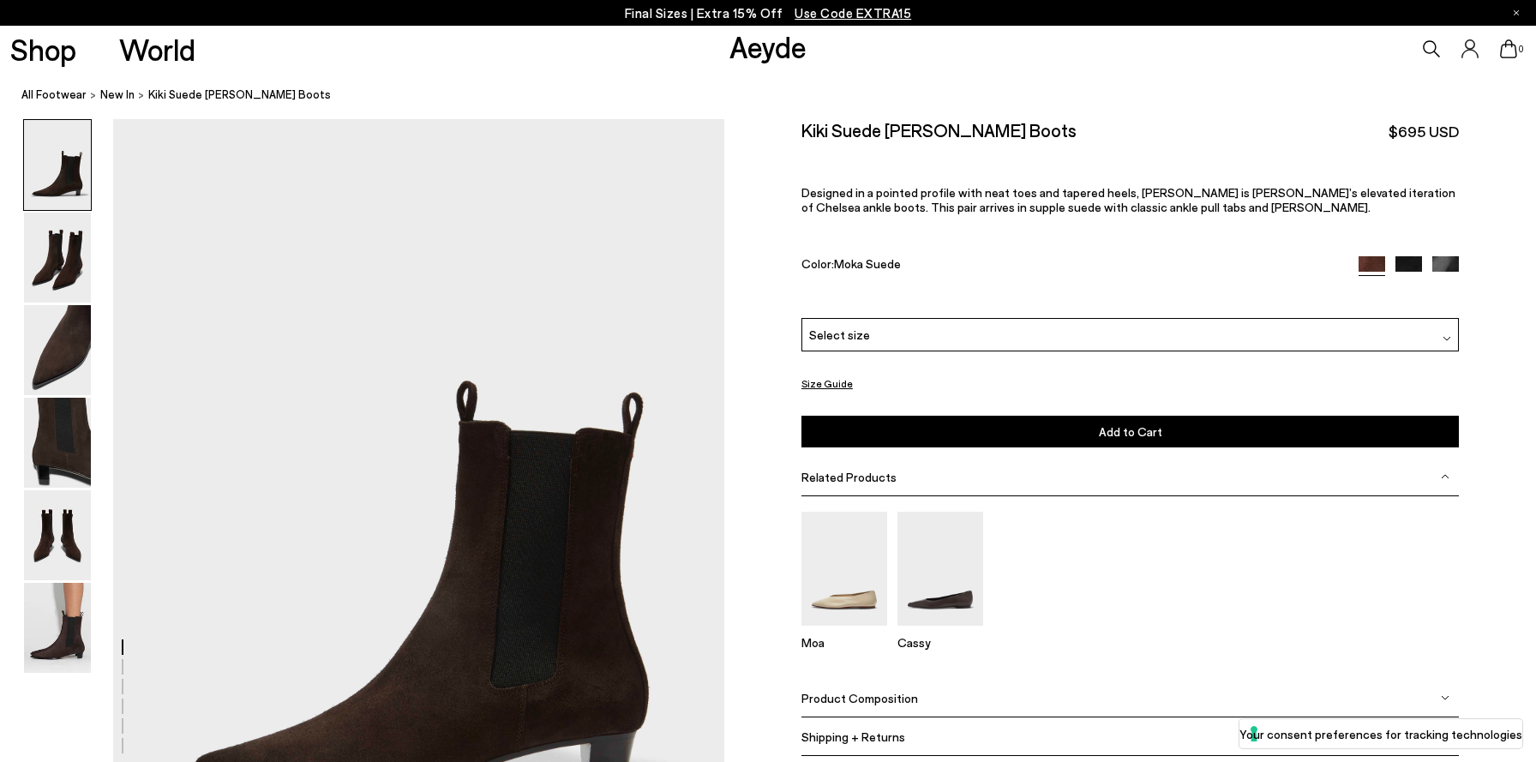
scroll to position [0, 0]
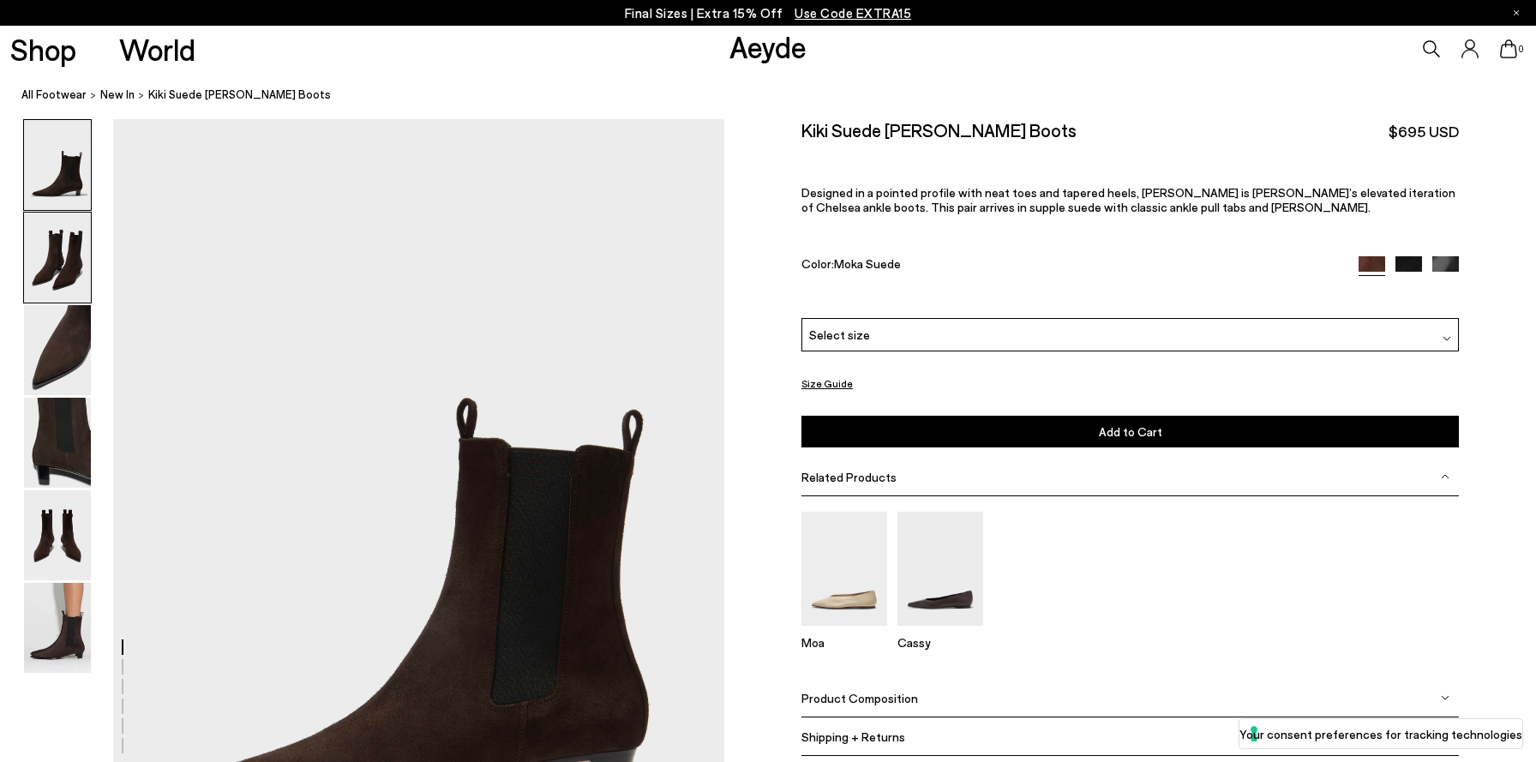
click at [60, 259] on img at bounding box center [57, 258] width 67 height 90
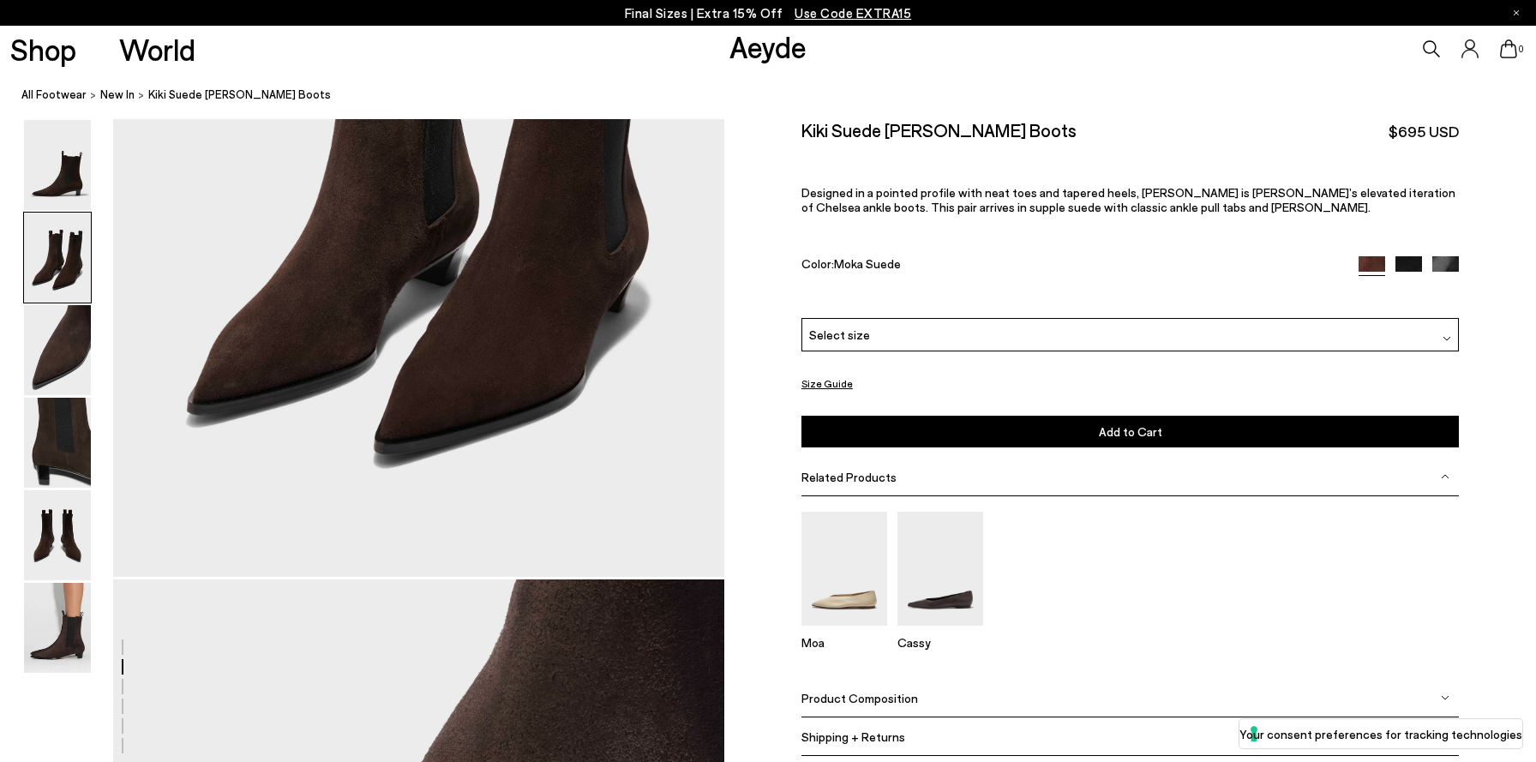
scroll to position [1180, 0]
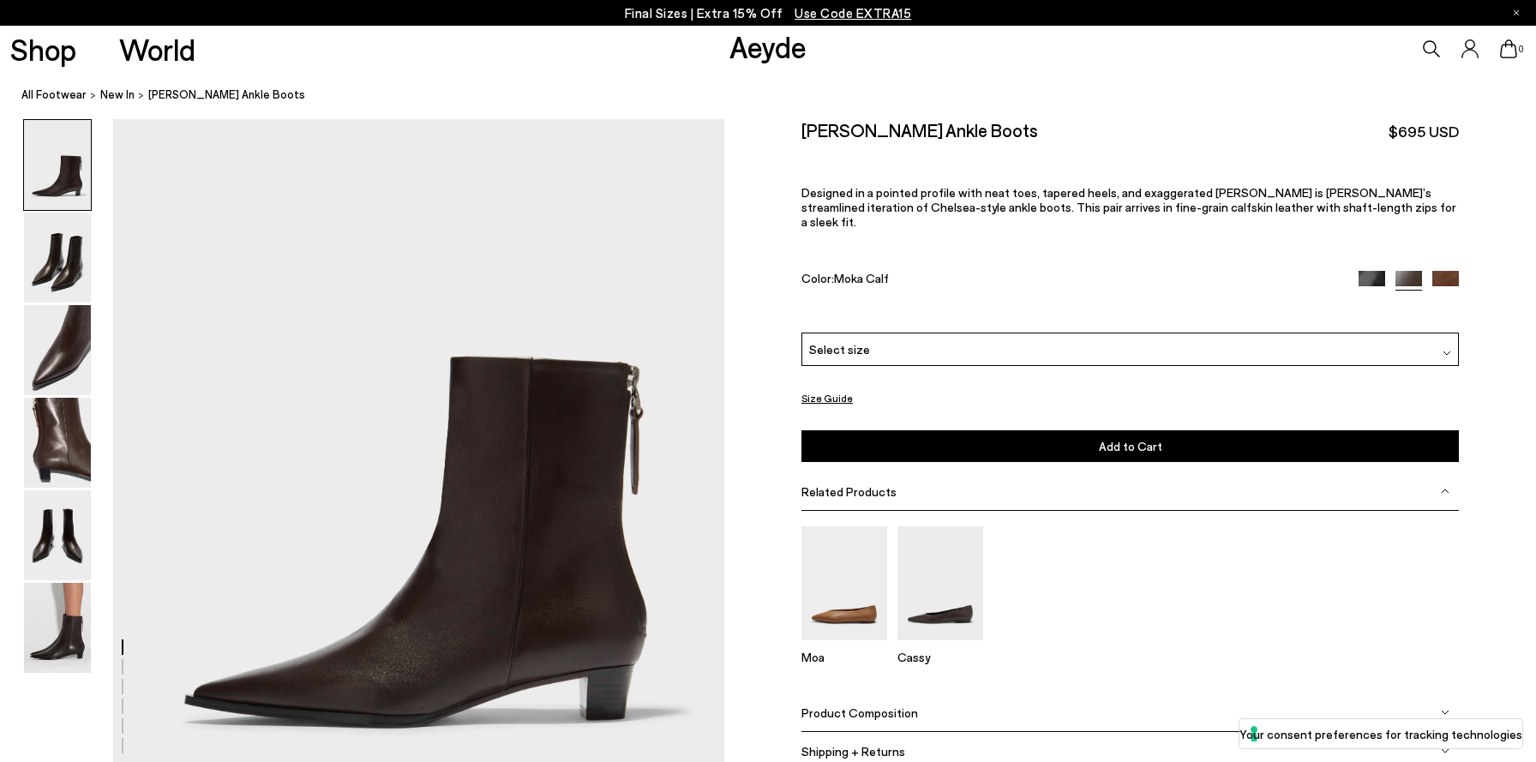
scroll to position [202, 0]
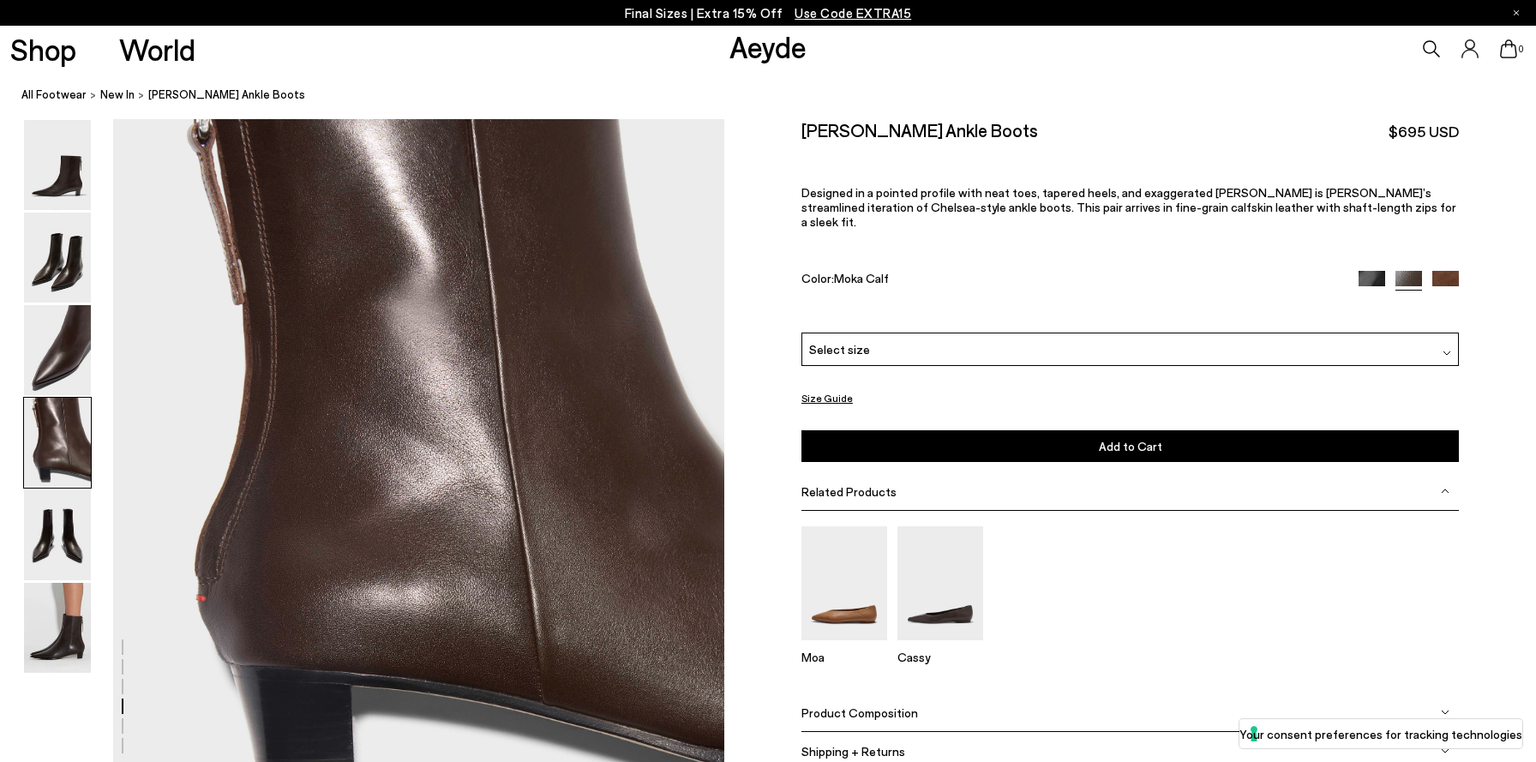
scroll to position [2750, 0]
